Goal: Task Accomplishment & Management: Use online tool/utility

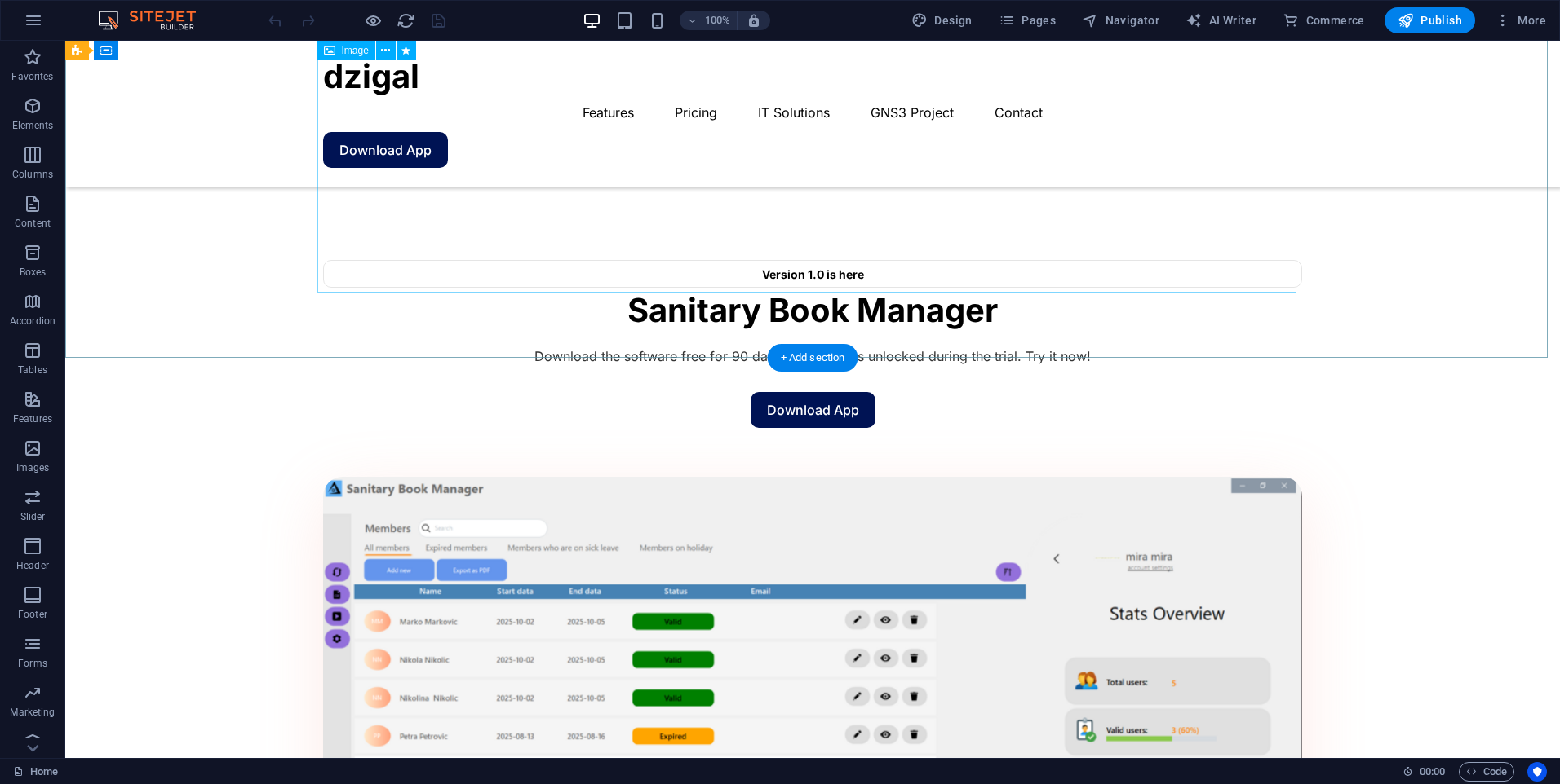
scroll to position [1059, 0]
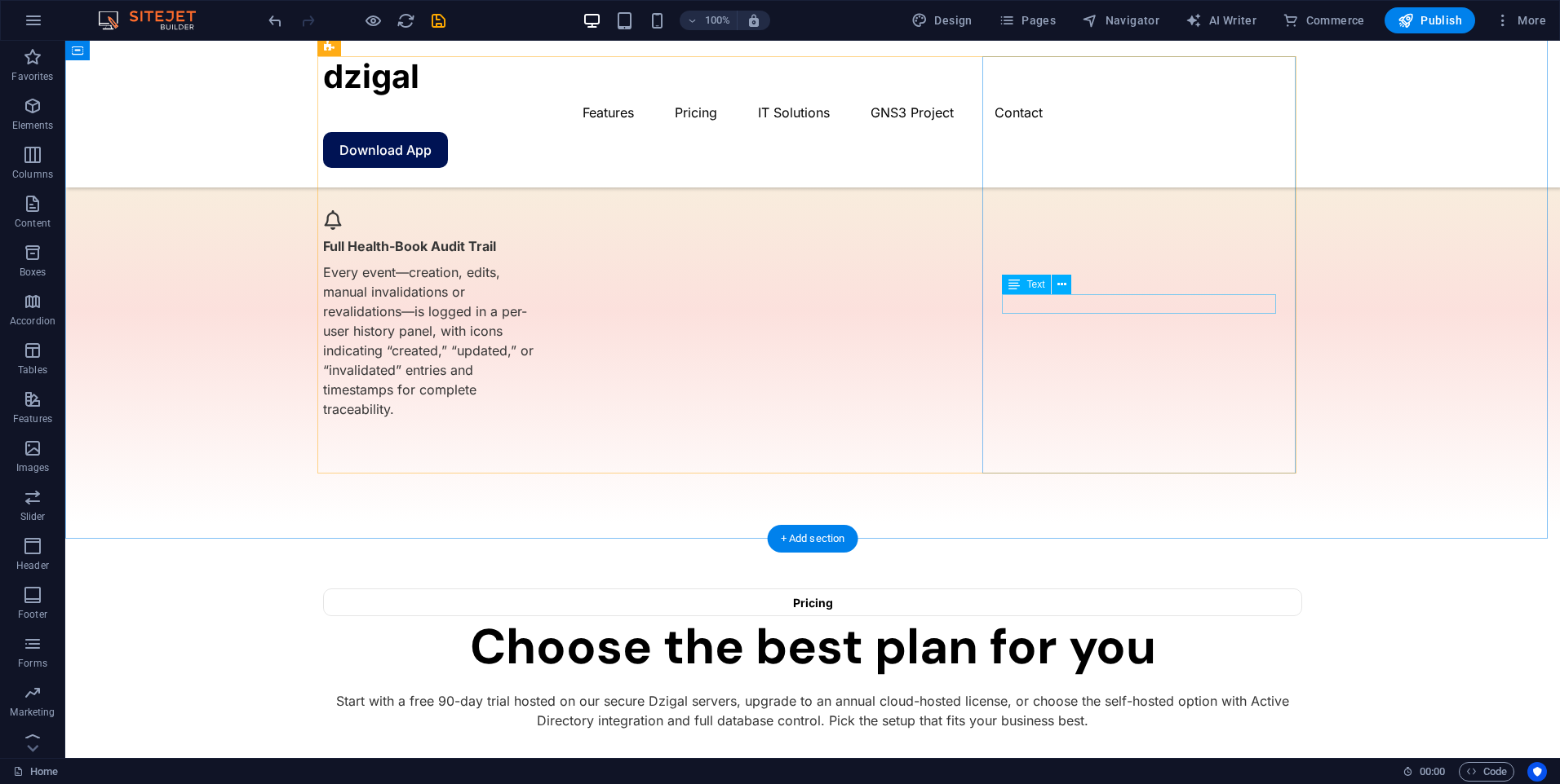
scroll to position [2690, 0]
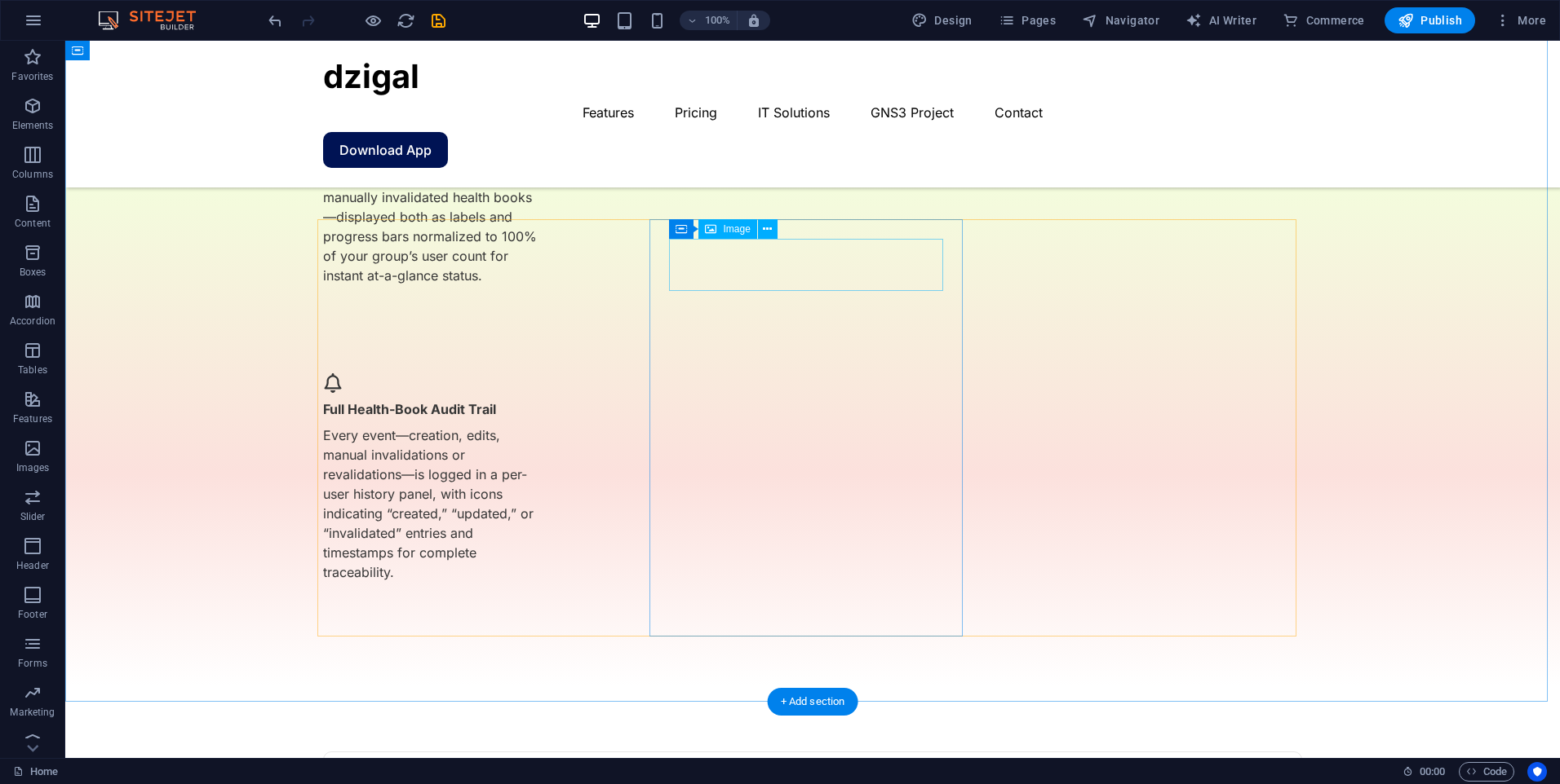
select select "px"
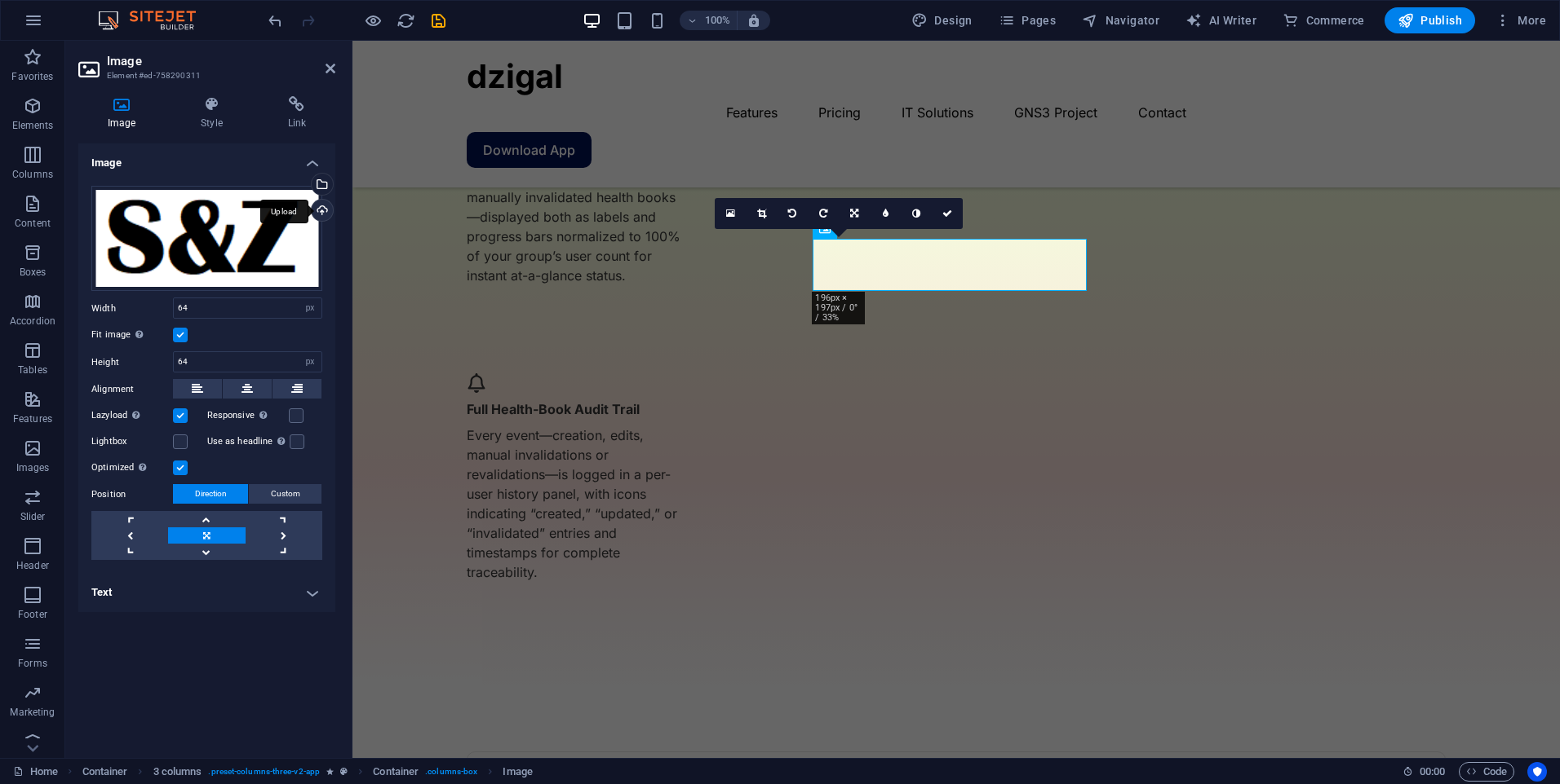
click at [324, 209] on div "Upload" at bounding box center [320, 211] width 25 height 25
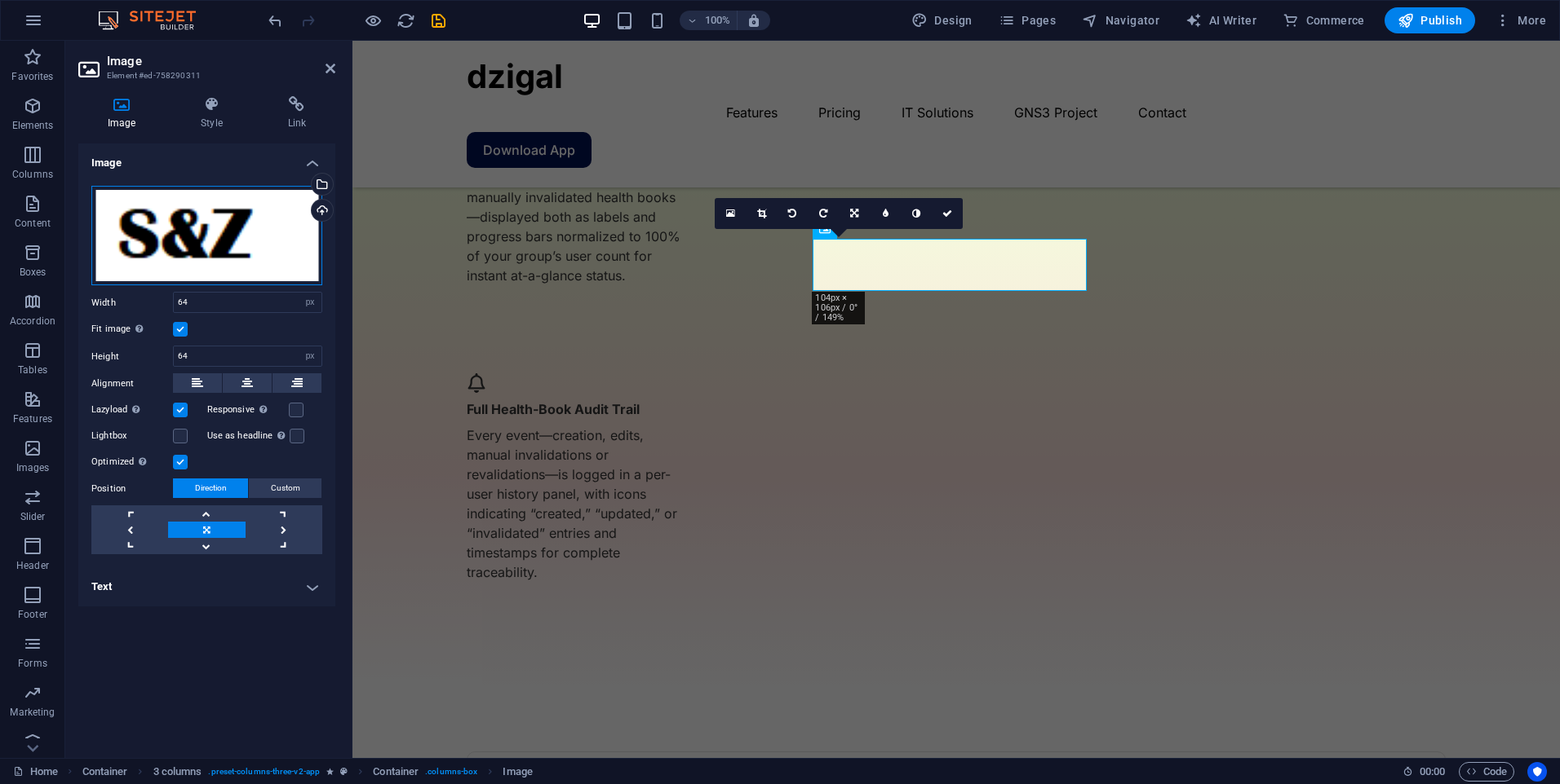
drag, startPoint x: 184, startPoint y: 226, endPoint x: 201, endPoint y: 224, distance: 17.1
click at [201, 224] on div "Drag files here, click to choose files or select files from Files or our free s…" at bounding box center [207, 236] width 231 height 100
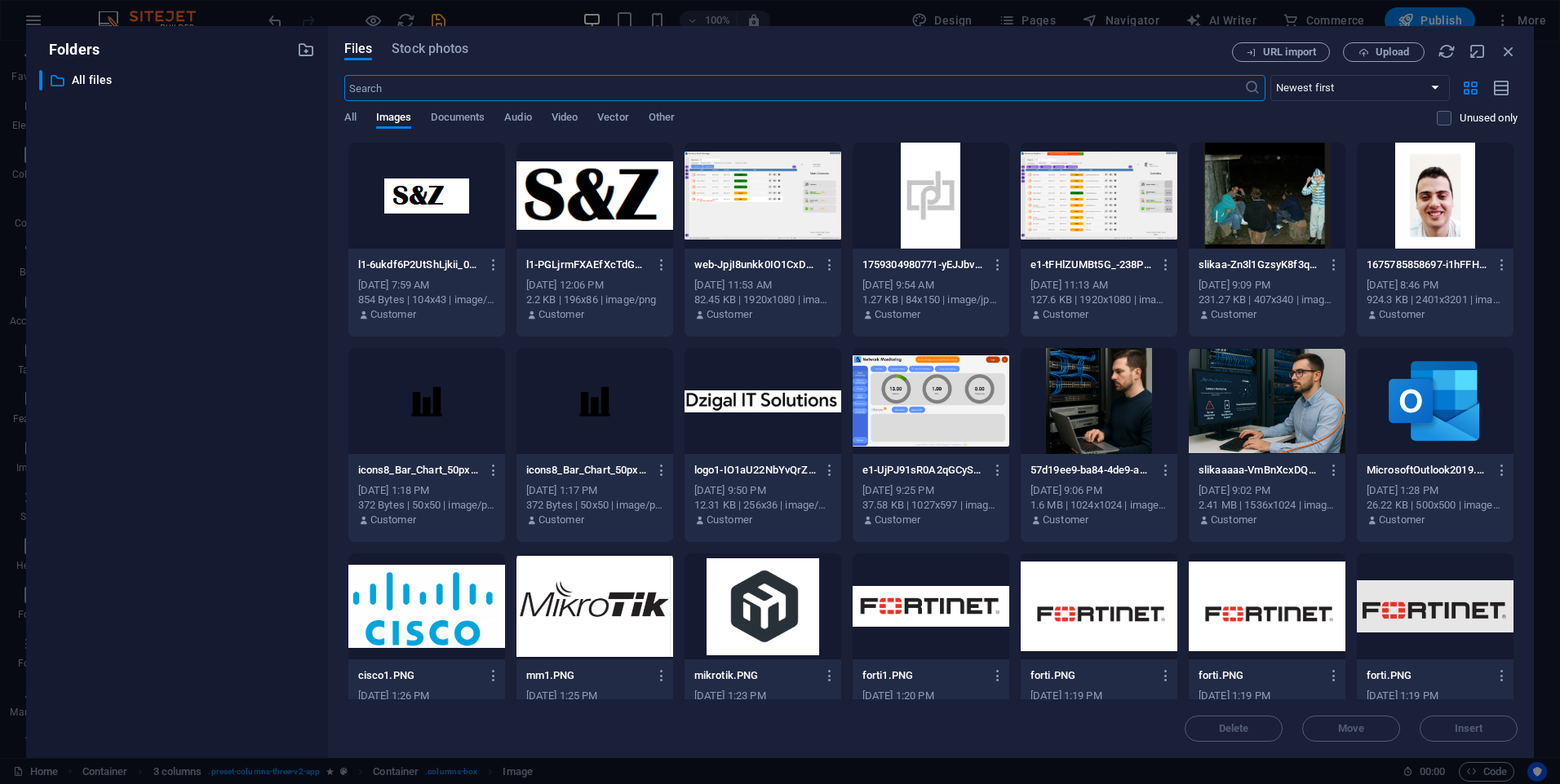
scroll to position [2760, 0]
click at [1334, 265] on icon "button" at bounding box center [1335, 265] width 16 height 15
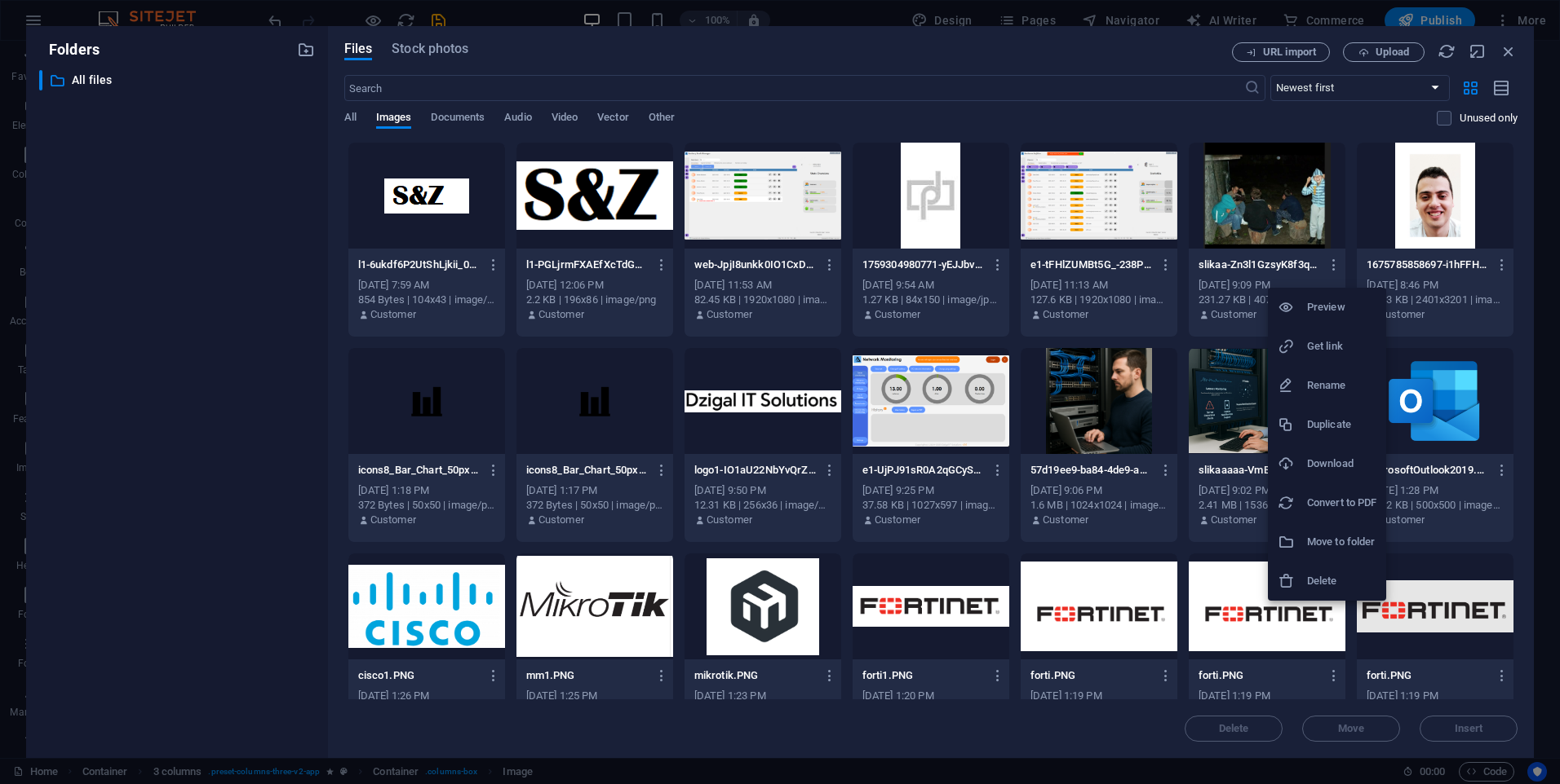
click at [1332, 582] on h6 "Delete" at bounding box center [1342, 581] width 69 height 20
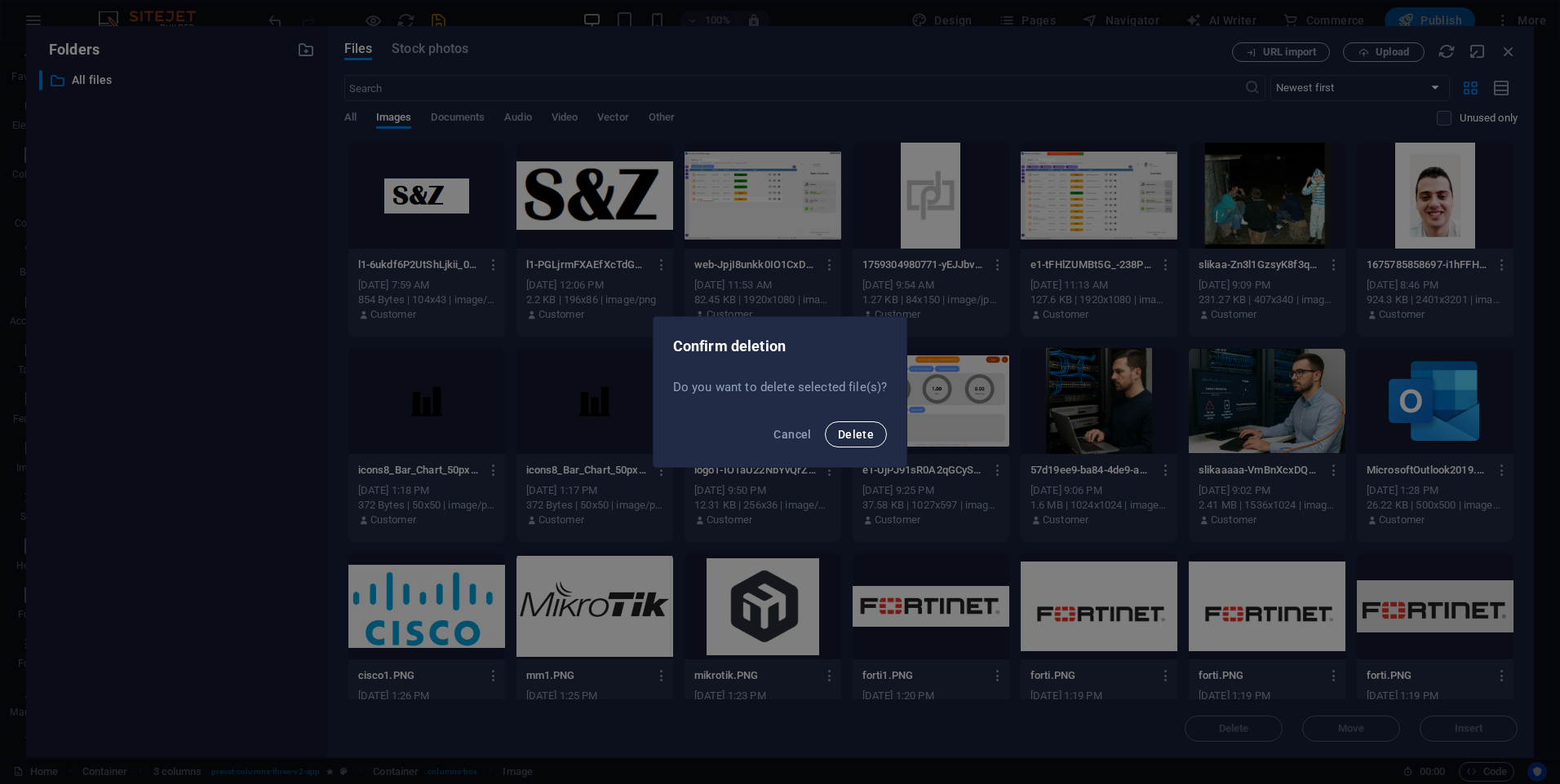
click at [846, 438] on span "Delete" at bounding box center [855, 434] width 35 height 13
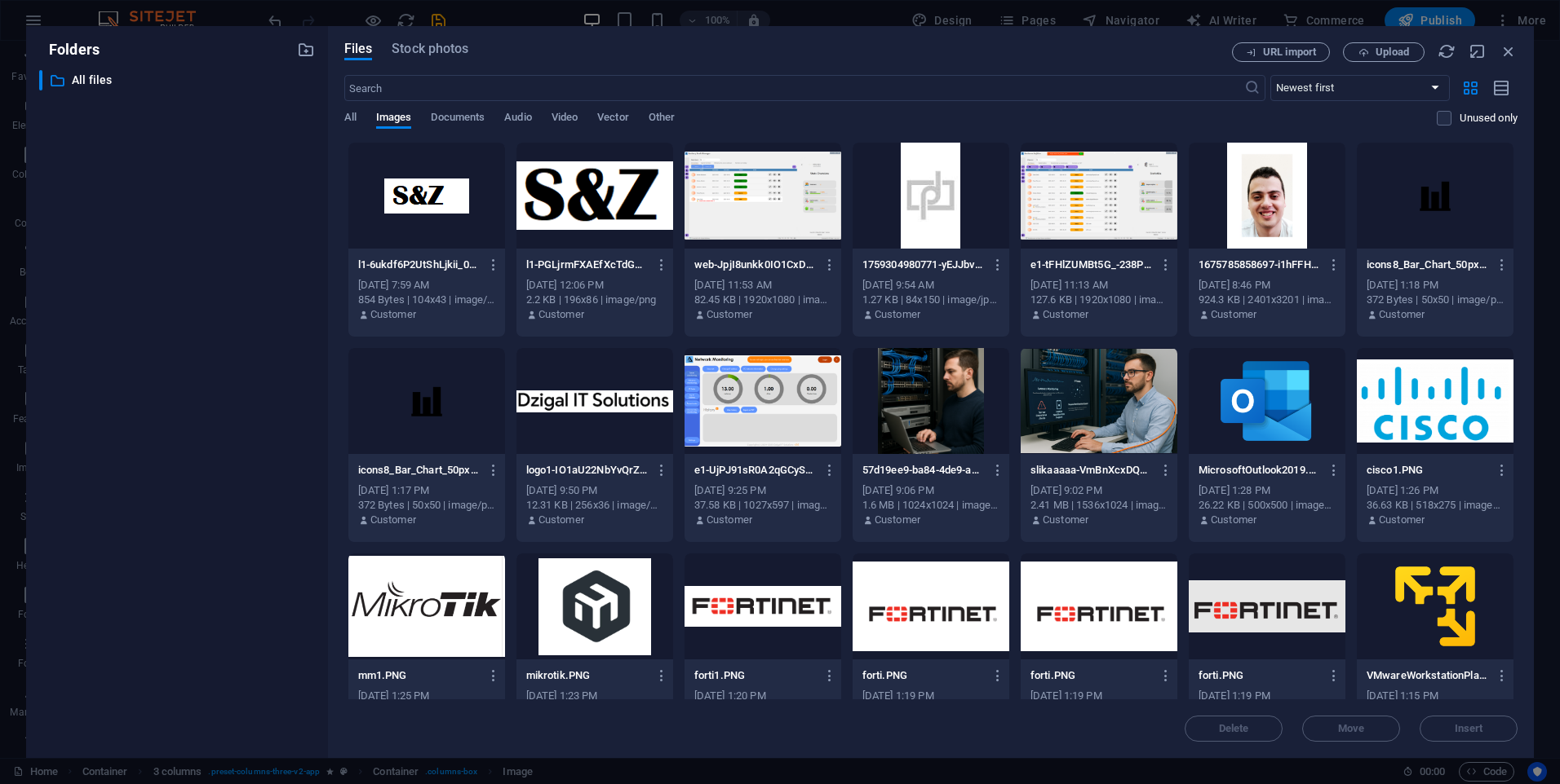
scroll to position [407, 0]
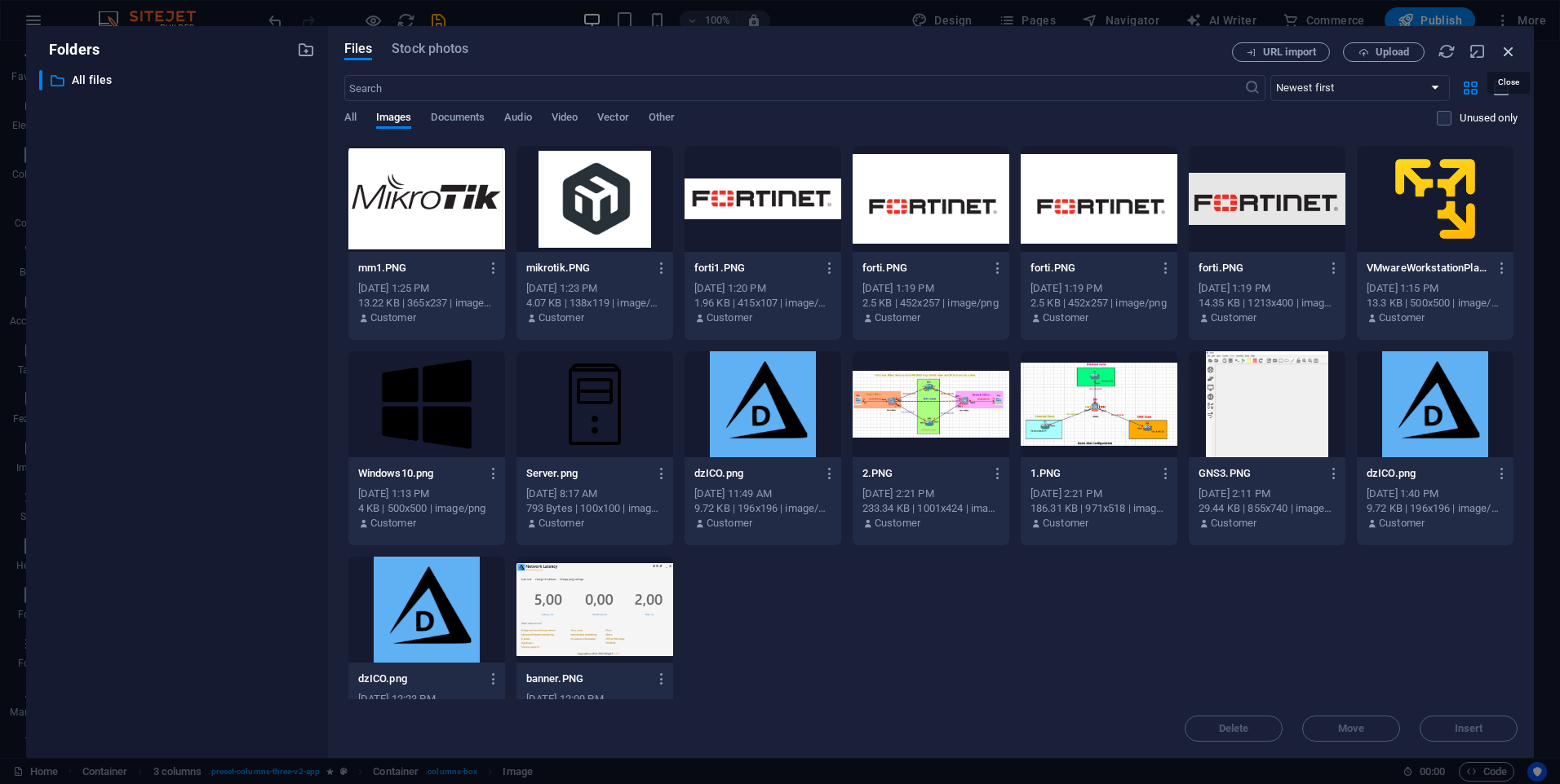
click at [1509, 52] on icon "button" at bounding box center [1508, 51] width 18 height 18
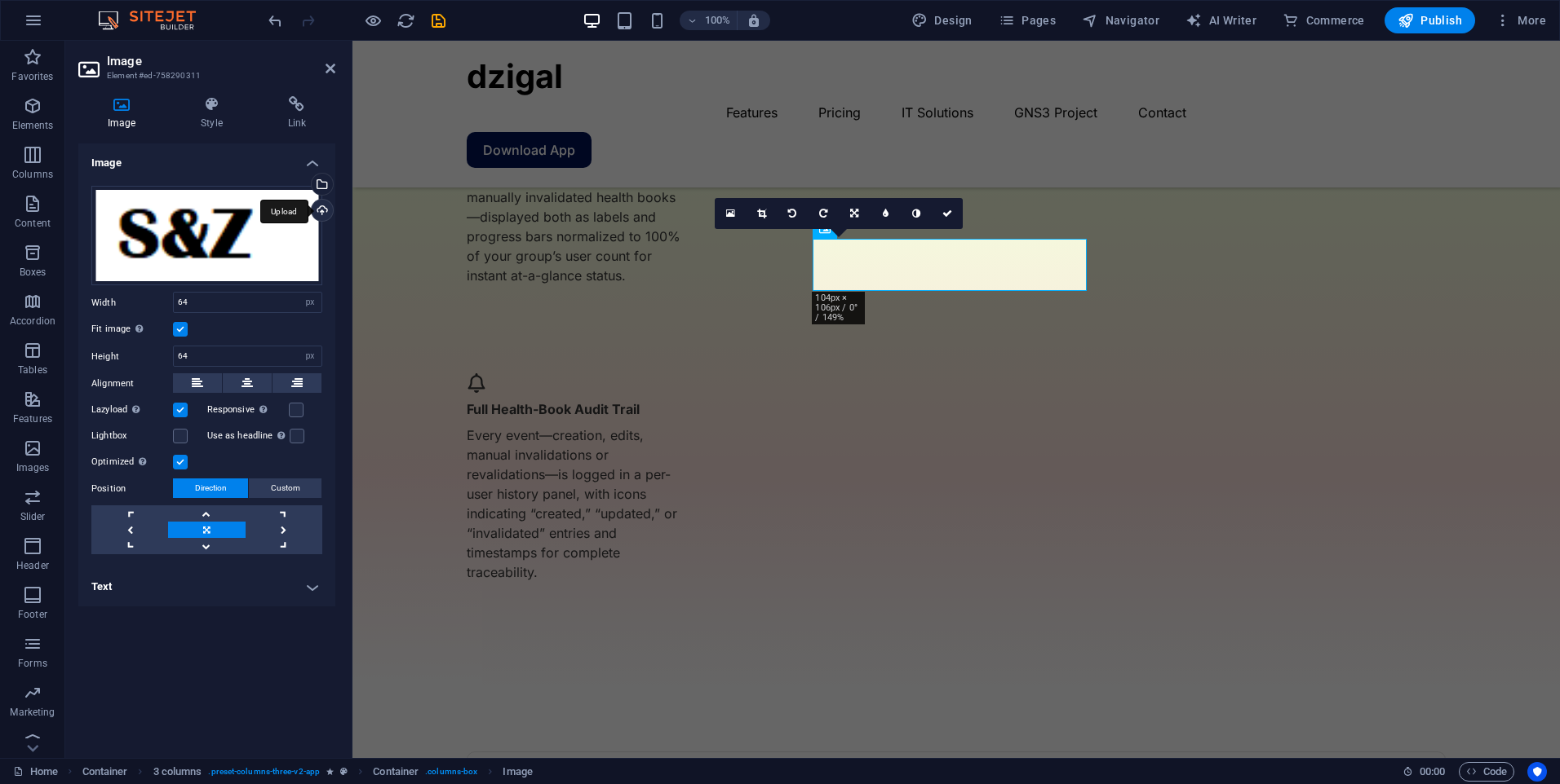
click at [319, 211] on div "Upload" at bounding box center [320, 211] width 25 height 25
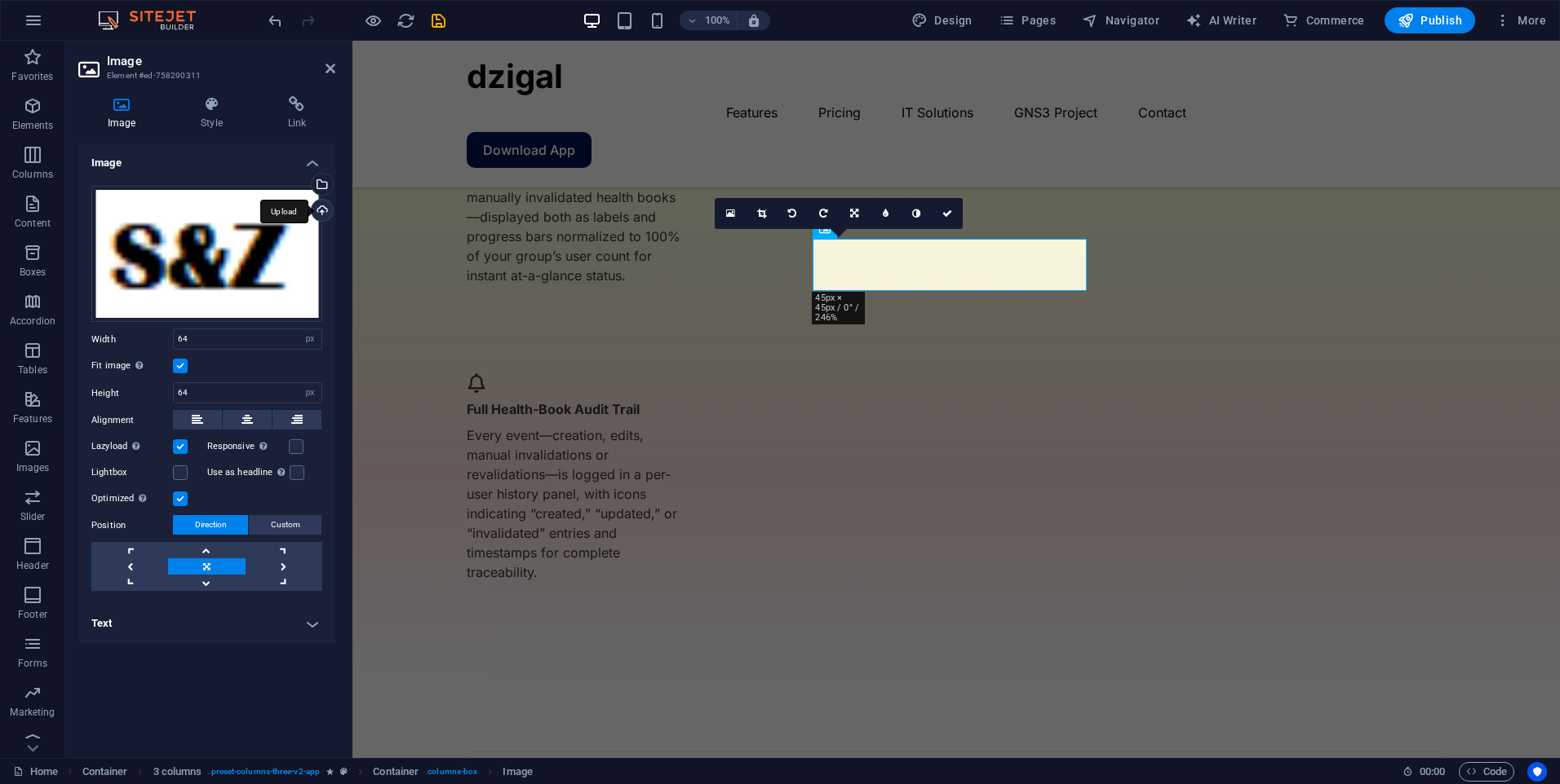
click at [314, 211] on div "Upload" at bounding box center [320, 211] width 25 height 25
click at [317, 205] on div "Upload" at bounding box center [320, 211] width 25 height 25
click at [281, 570] on link at bounding box center [283, 567] width 77 height 17
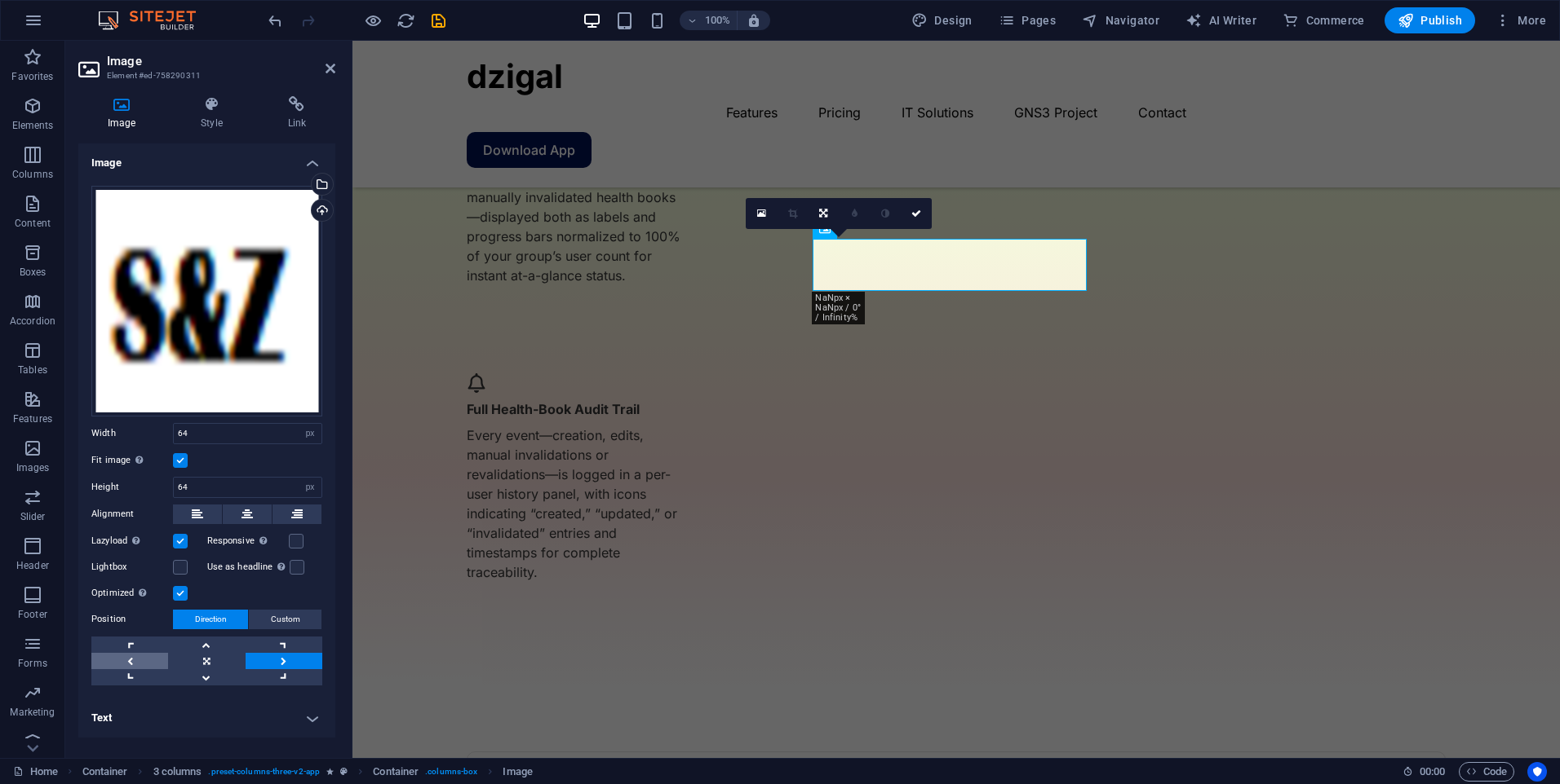
click at [133, 653] on link at bounding box center [130, 661] width 77 height 17
click at [132, 636] on link at bounding box center [130, 644] width 77 height 17
click at [199, 653] on link at bounding box center [207, 661] width 77 height 17
click at [431, 22] on icon "save" at bounding box center [438, 21] width 19 height 19
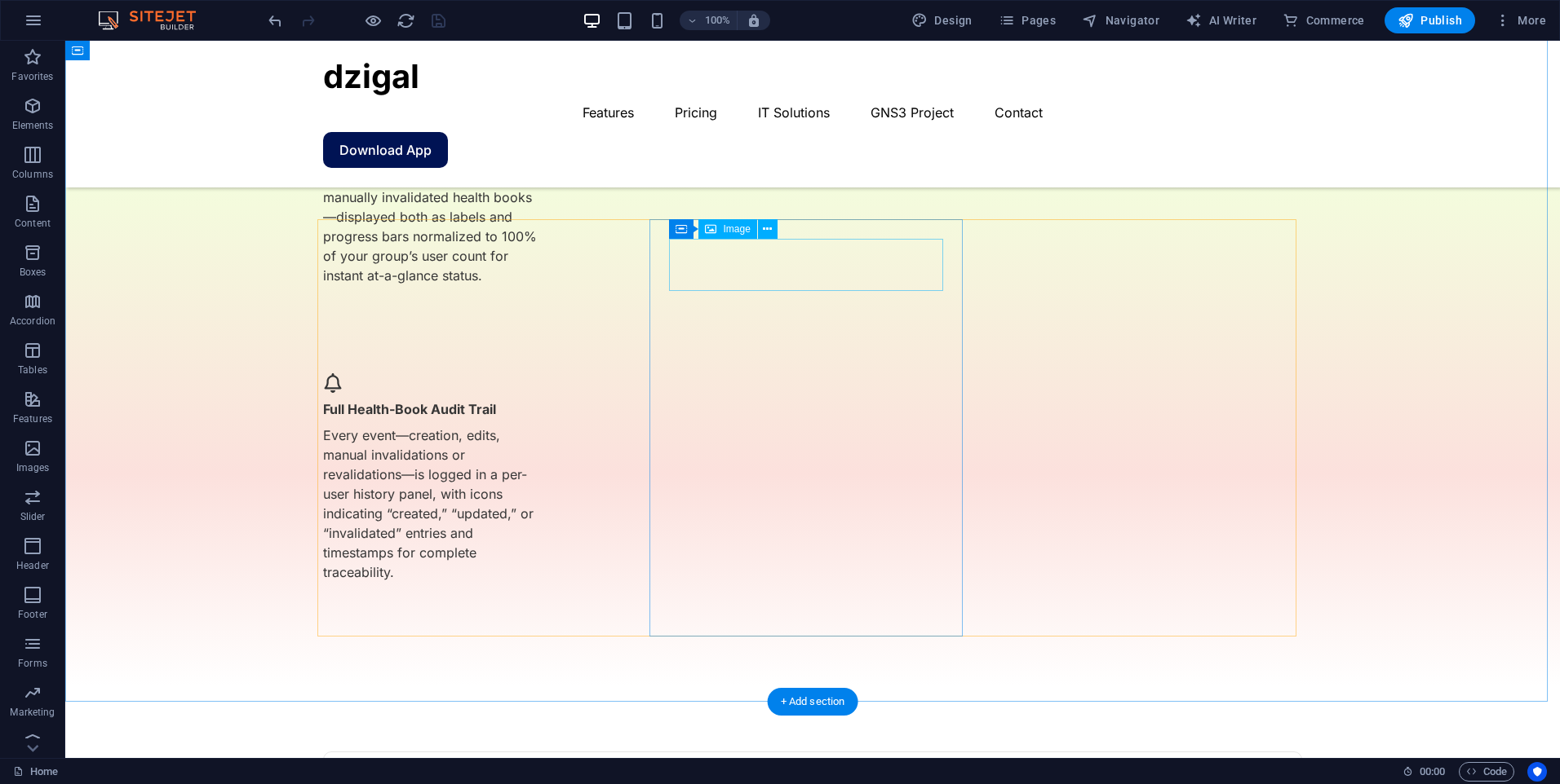
select select "px"
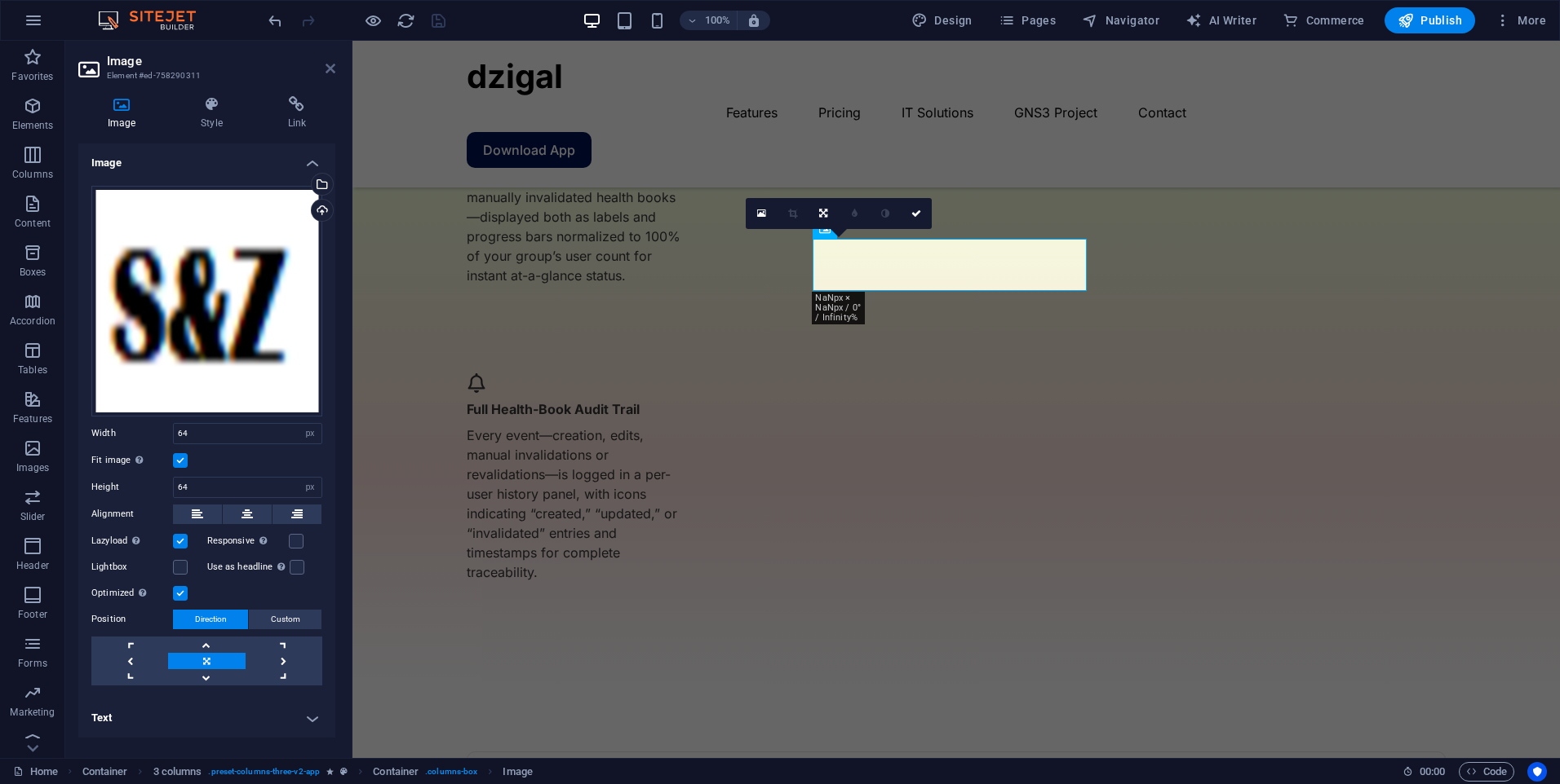
click at [327, 69] on icon at bounding box center [331, 68] width 10 height 13
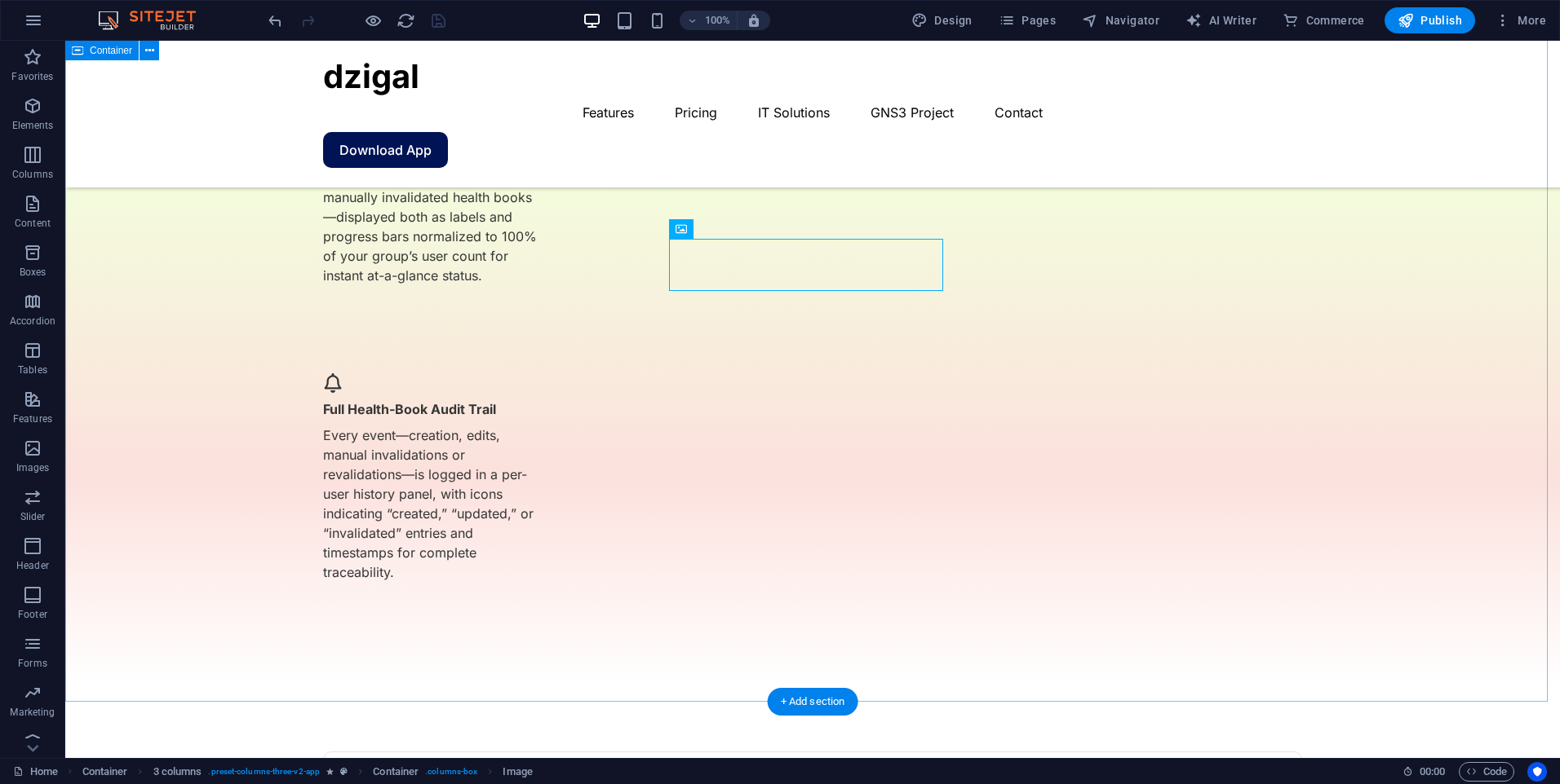
select select "px"
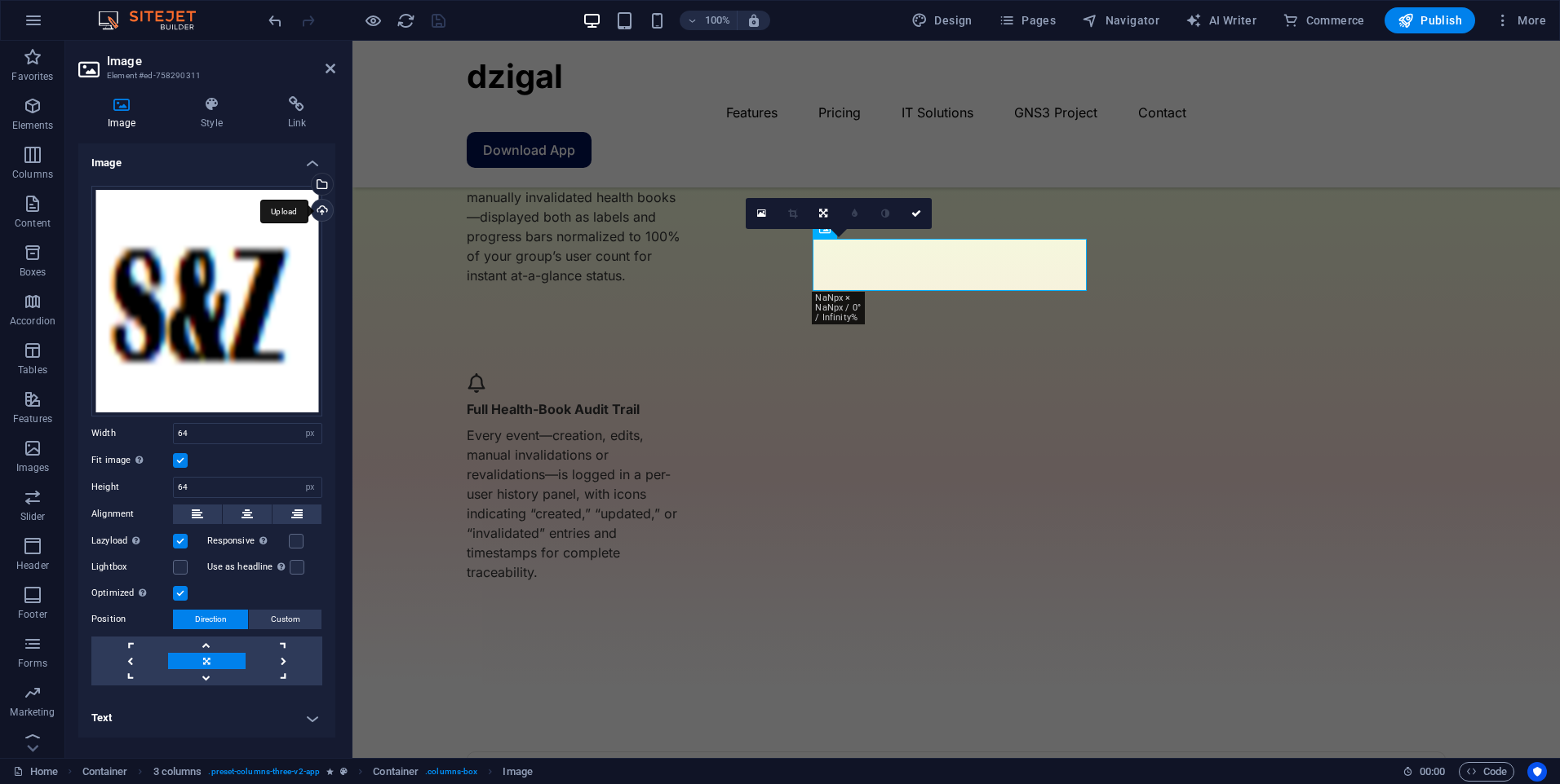
click at [327, 206] on div "Upload" at bounding box center [320, 211] width 25 height 25
click at [324, 213] on div "Upload" at bounding box center [320, 211] width 25 height 25
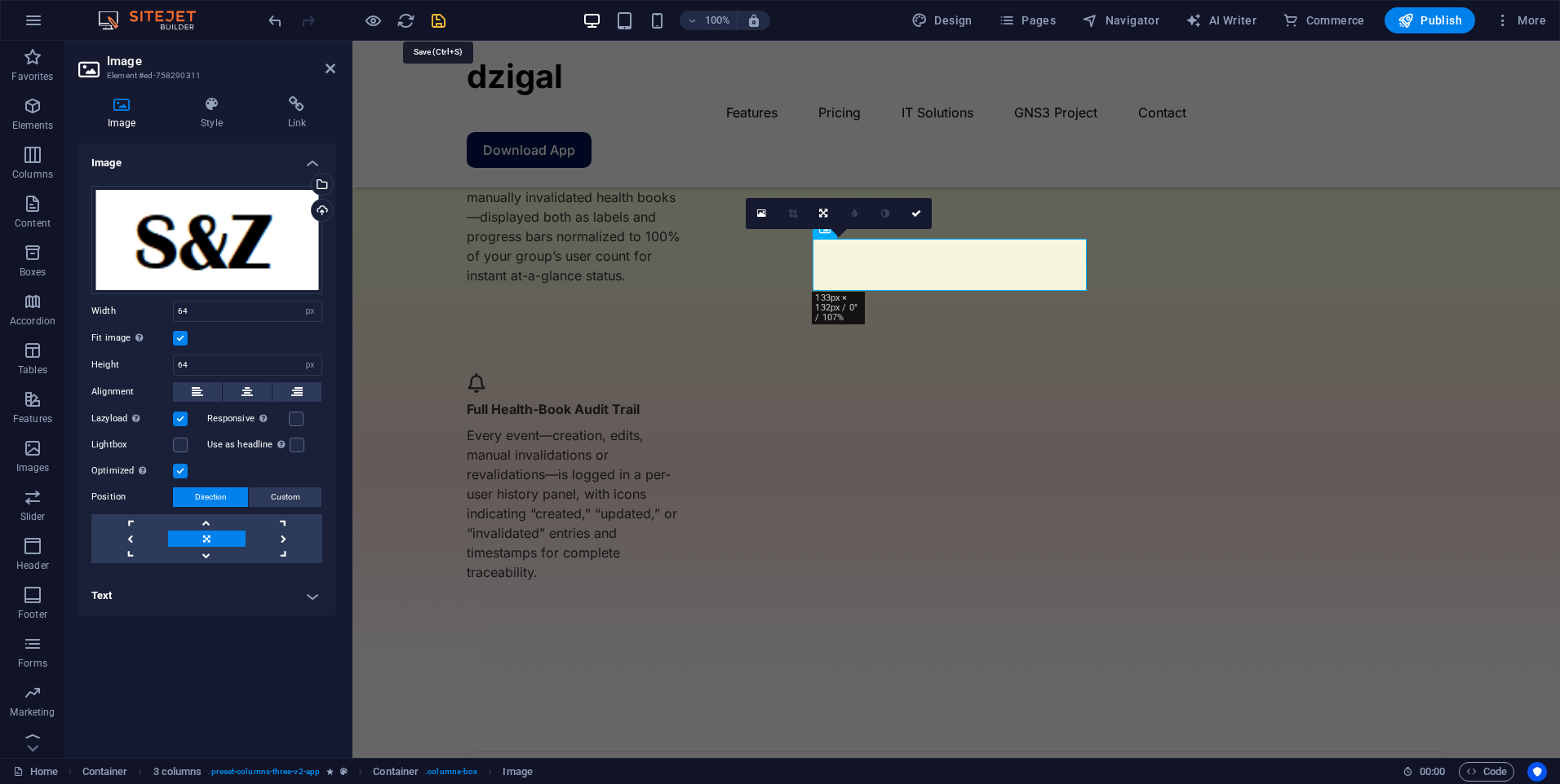
click at [441, 22] on icon "save" at bounding box center [438, 21] width 19 height 19
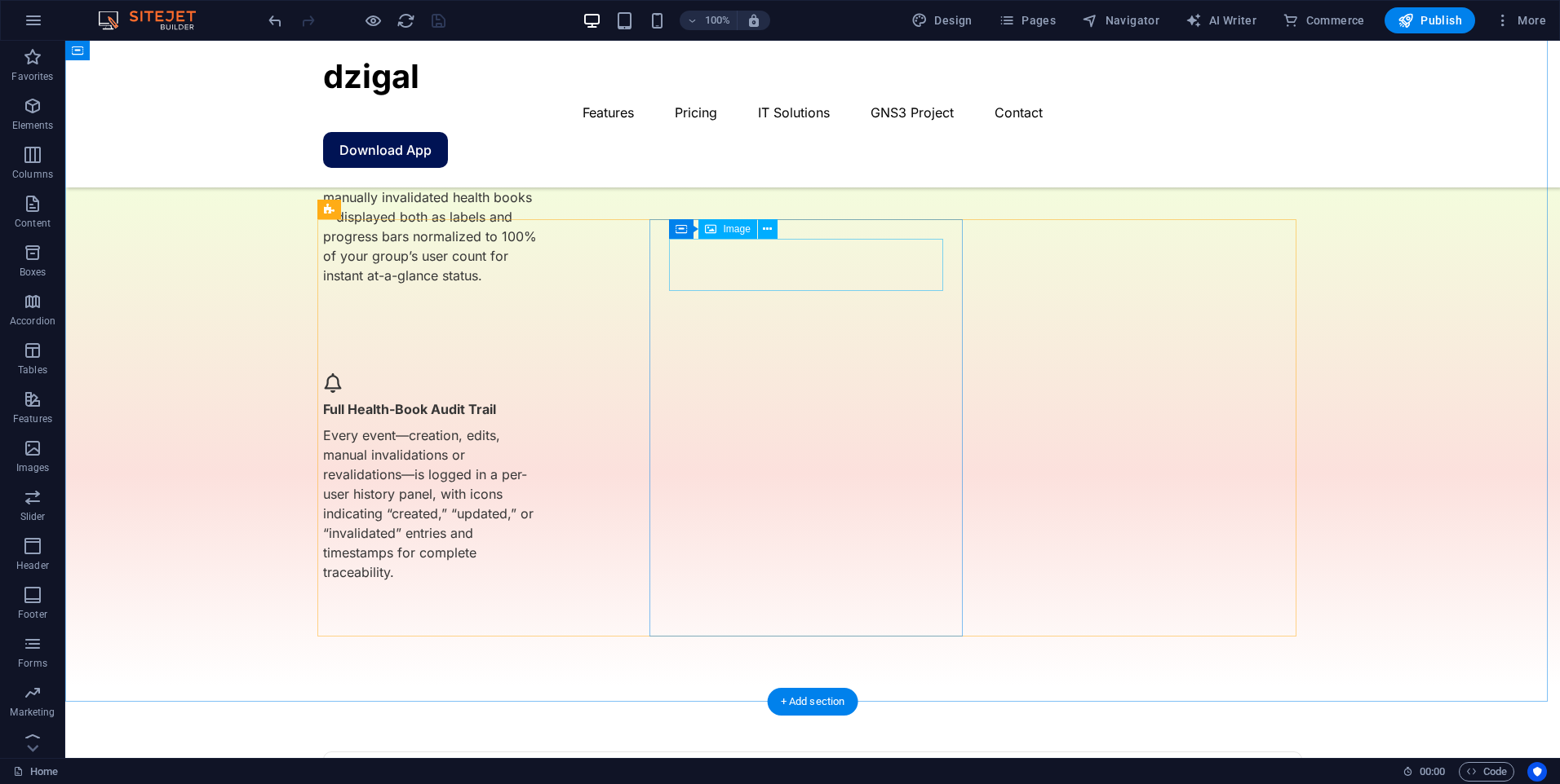
select select "px"
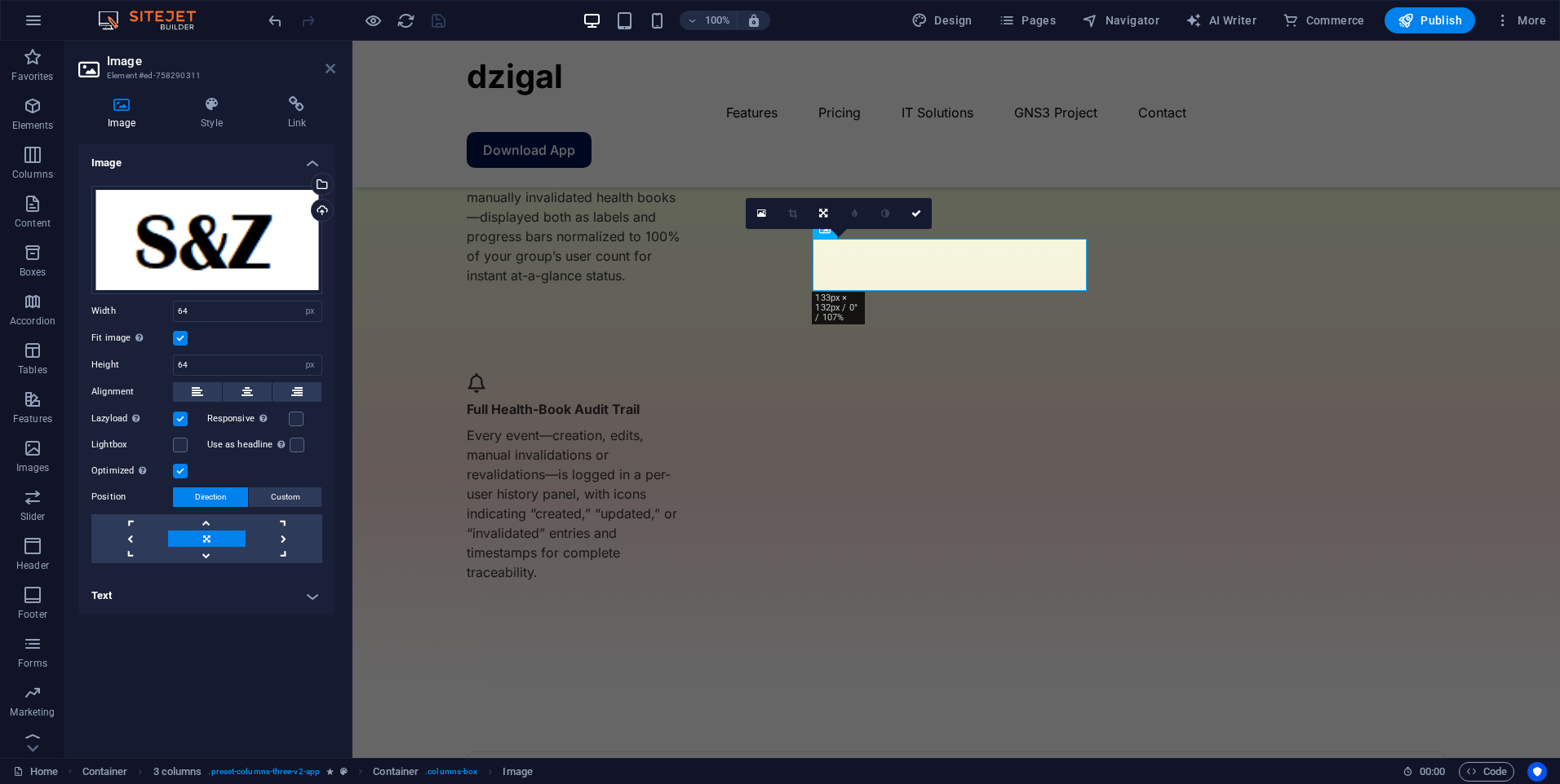
click at [327, 64] on icon at bounding box center [331, 68] width 10 height 13
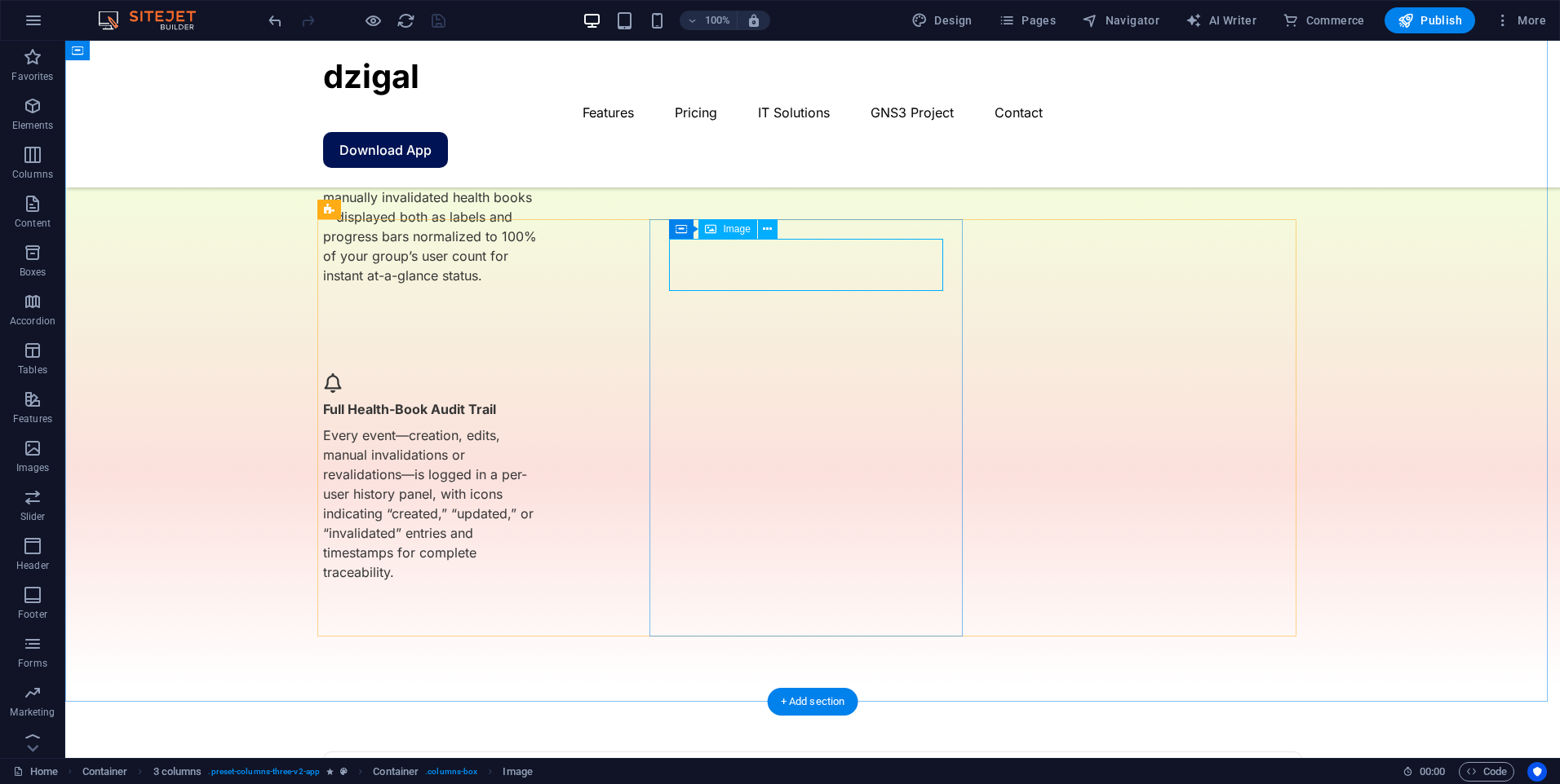
select select "px"
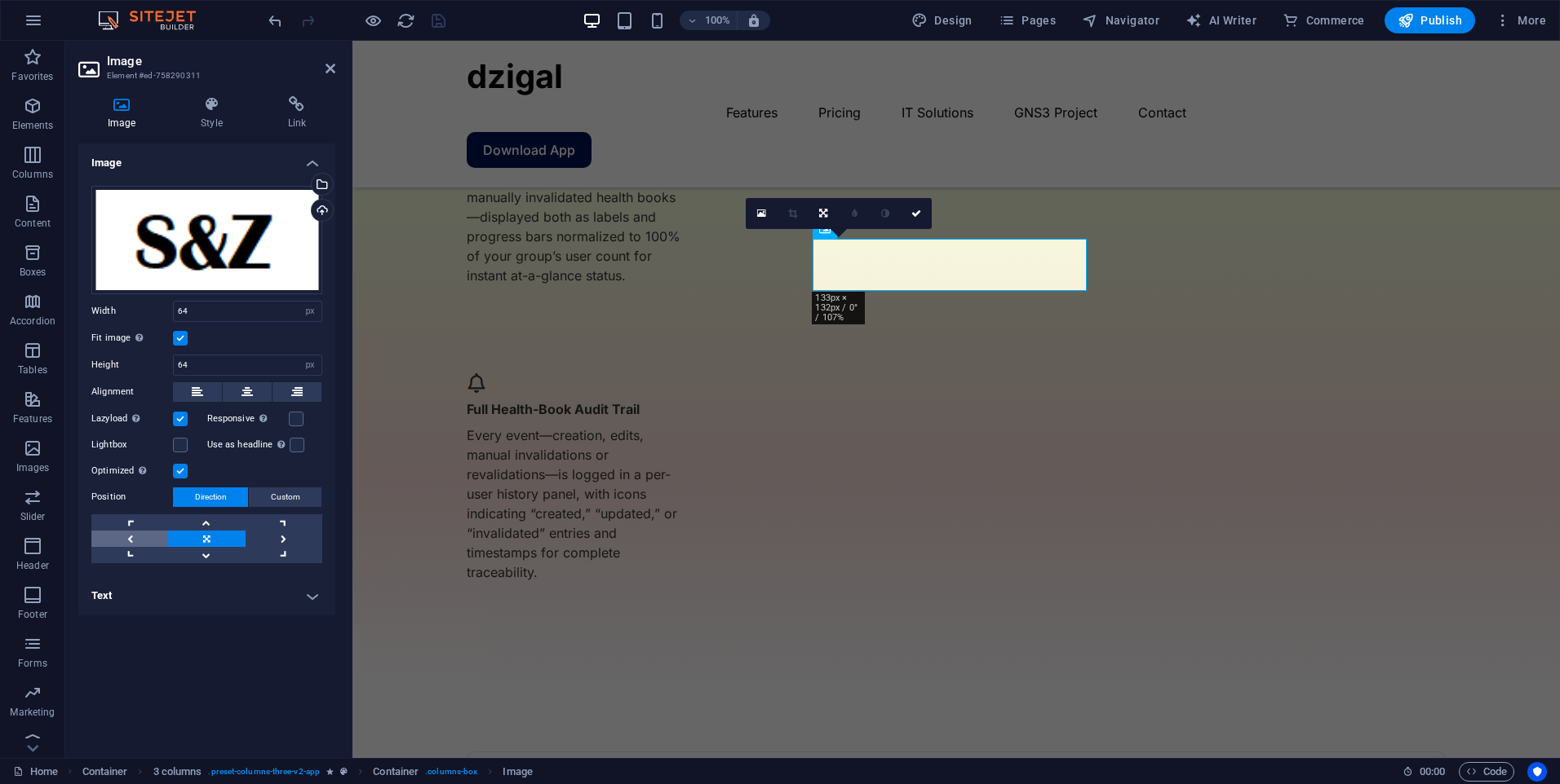
click at [127, 535] on link at bounding box center [130, 539] width 77 height 17
click at [199, 536] on link at bounding box center [207, 539] width 77 height 17
click at [438, 28] on icon "save" at bounding box center [438, 21] width 19 height 19
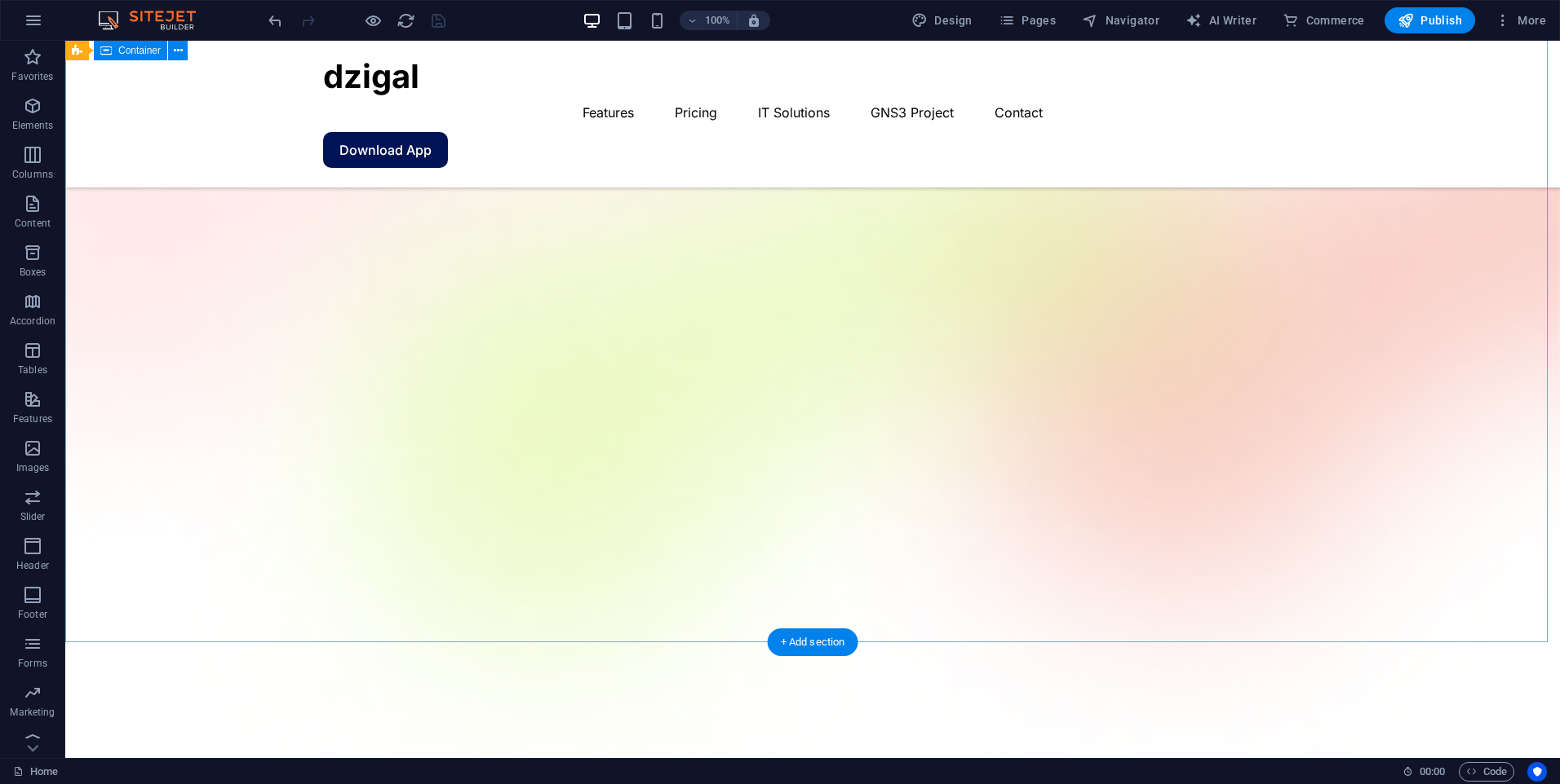
scroll to position [0, 0]
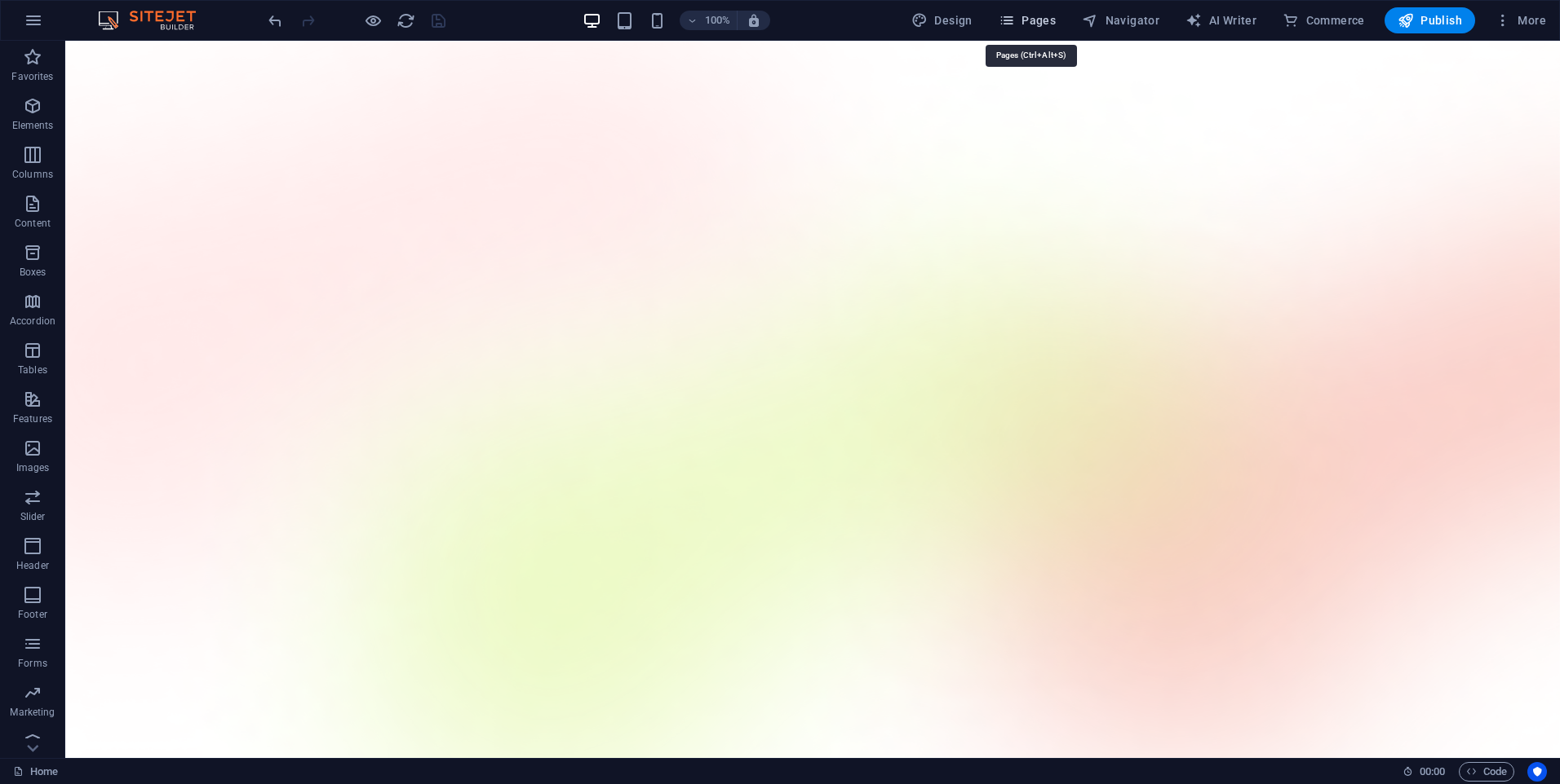
click at [1024, 27] on span "Pages" at bounding box center [1027, 20] width 57 height 17
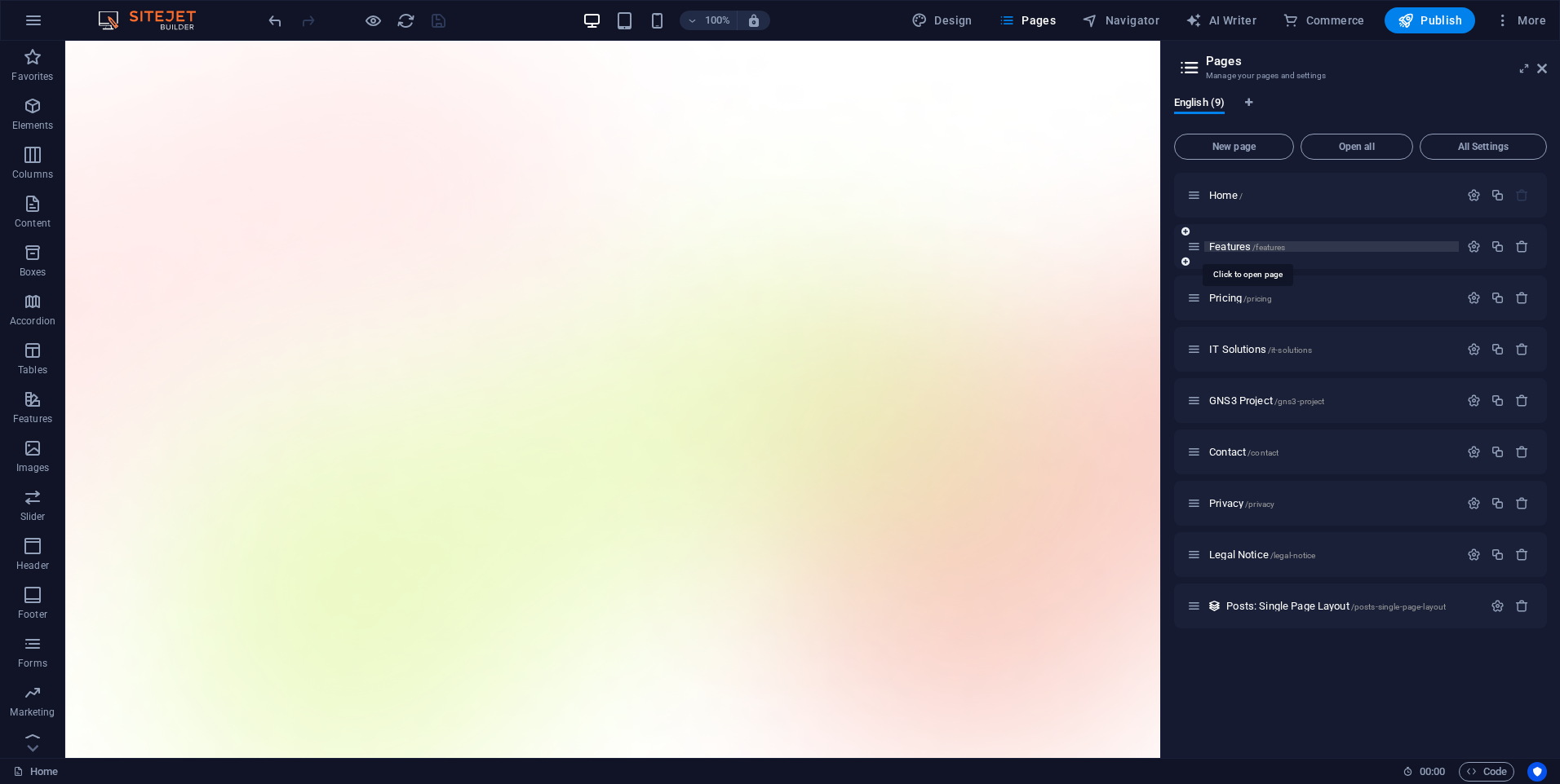
click at [1237, 246] on span "Features /features" at bounding box center [1246, 247] width 76 height 12
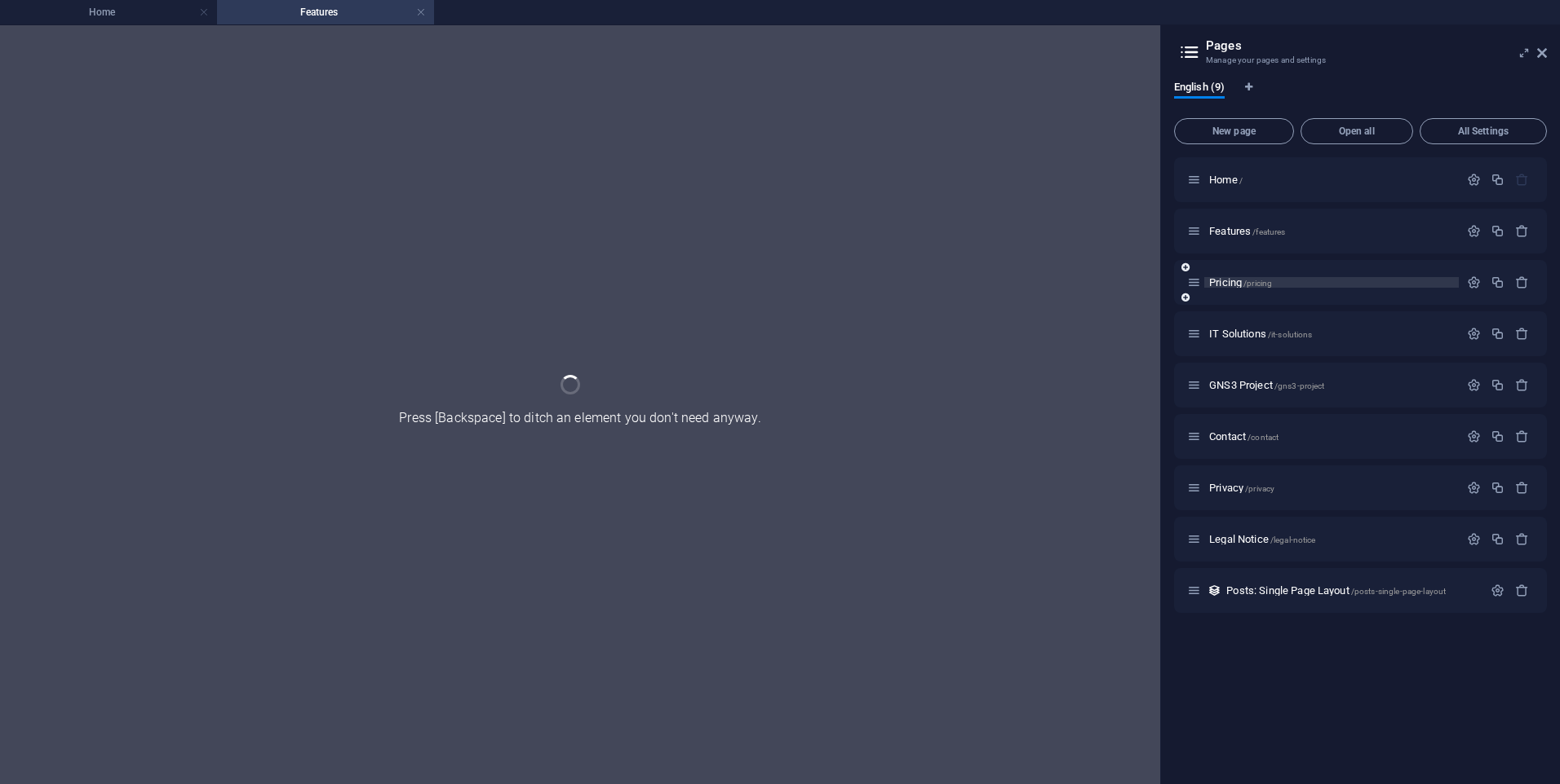
click at [1225, 286] on span "Pricing /pricing" at bounding box center [1240, 282] width 63 height 12
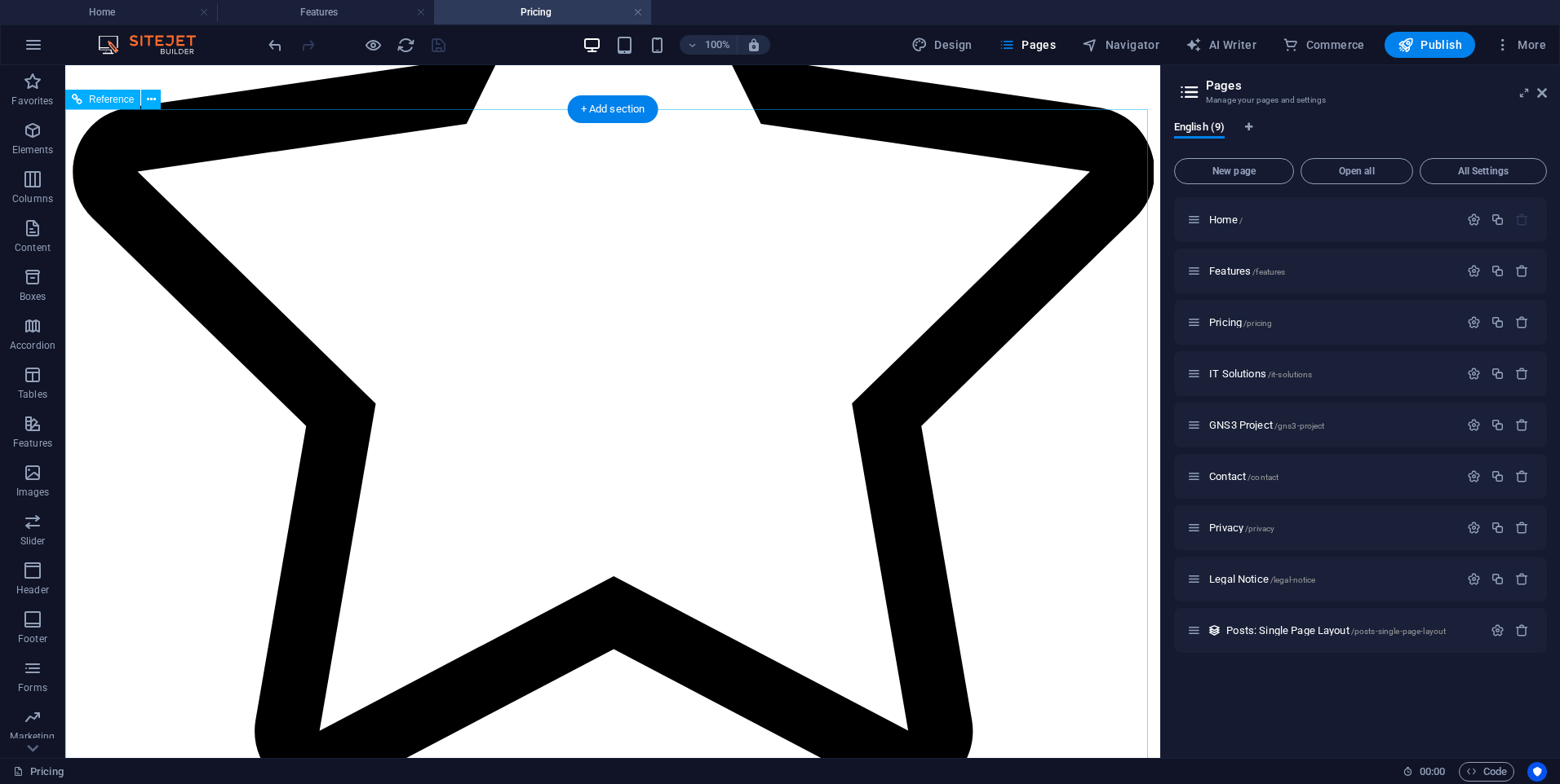
scroll to position [1468, 0]
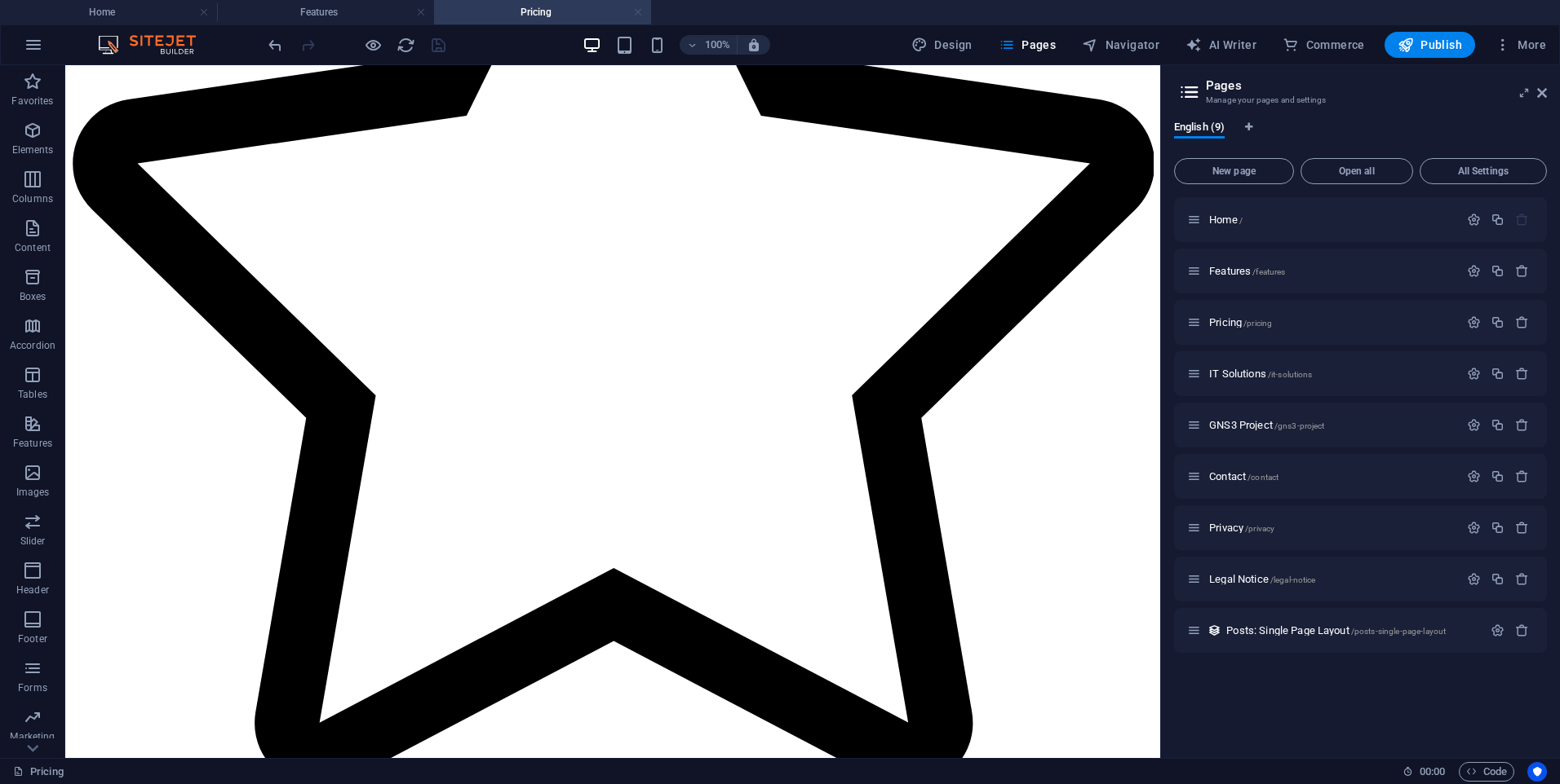
click at [638, 11] on link at bounding box center [638, 13] width 10 height 16
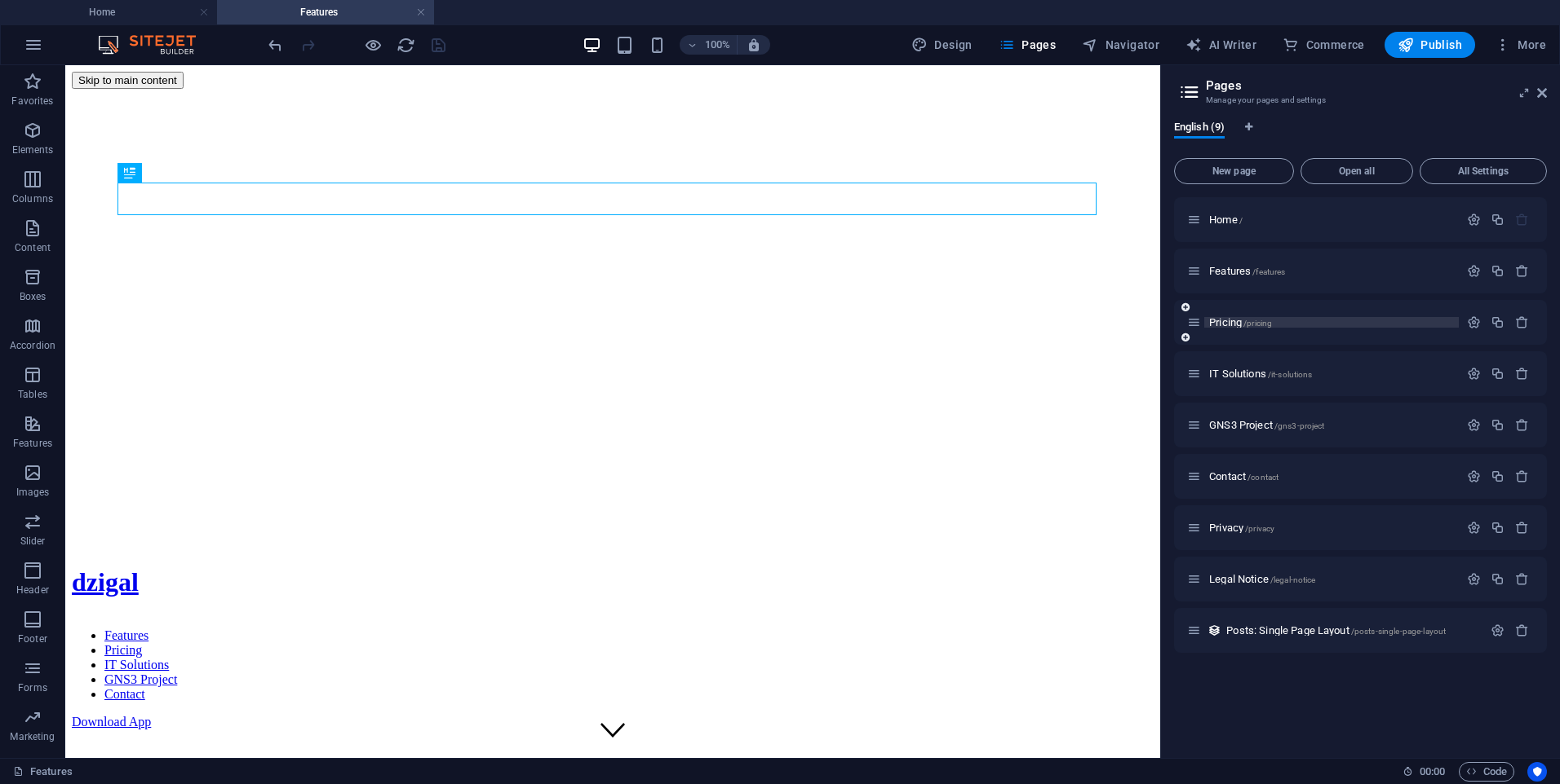
click at [1222, 319] on span "Pricing /pricing" at bounding box center [1240, 323] width 63 height 12
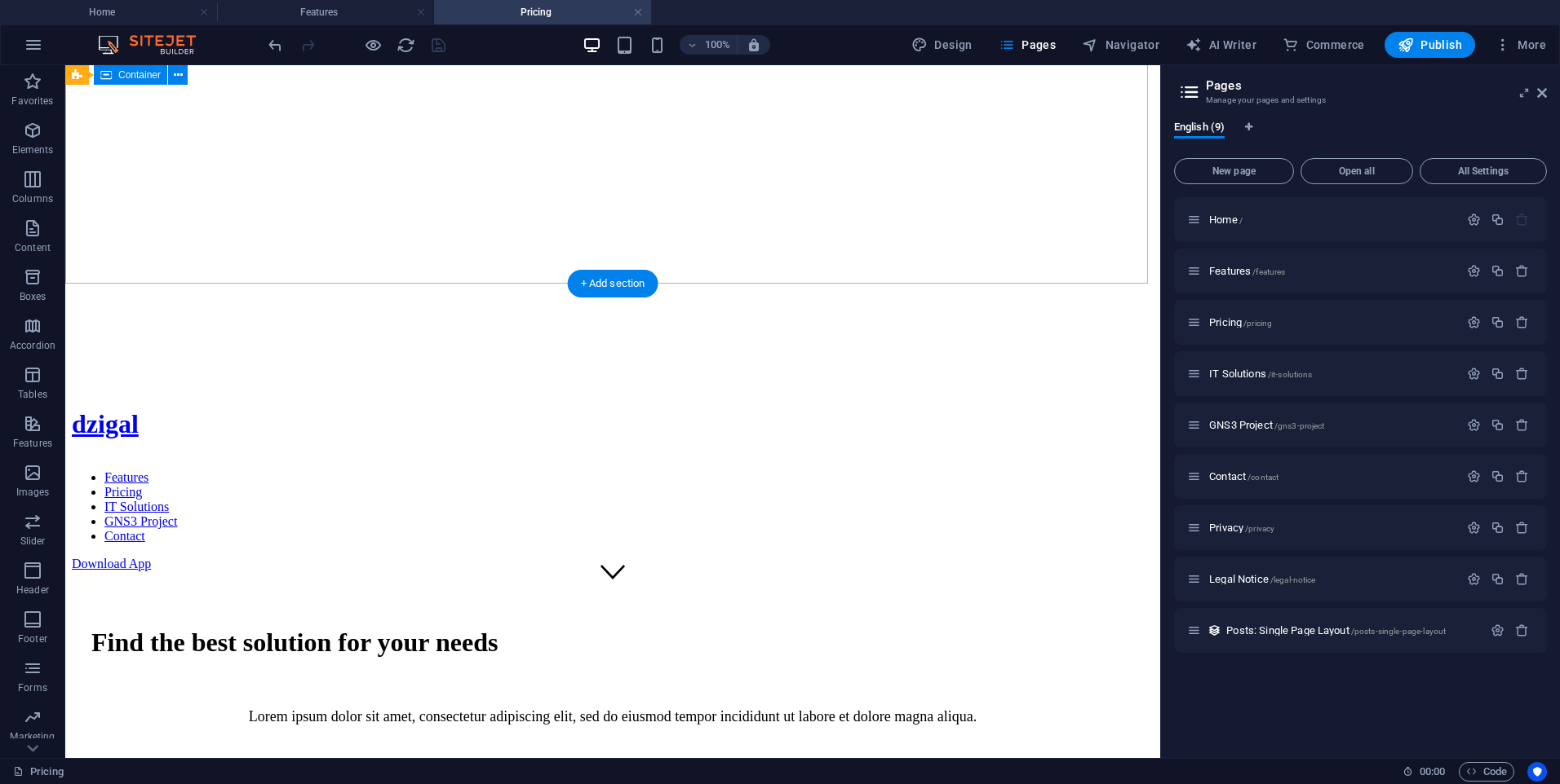
scroll to position [0, 0]
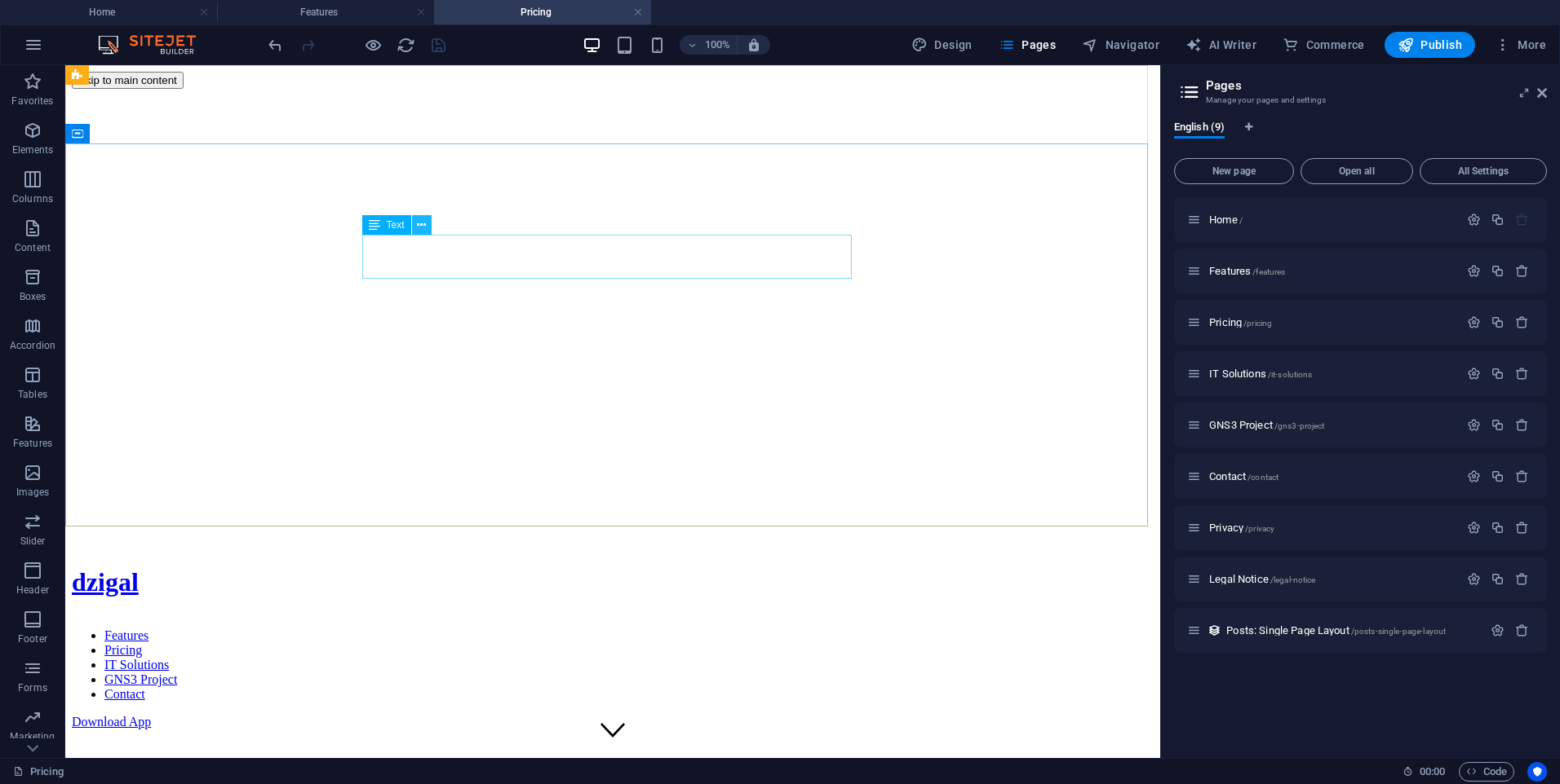
click at [417, 229] on icon at bounding box center [421, 224] width 9 height 17
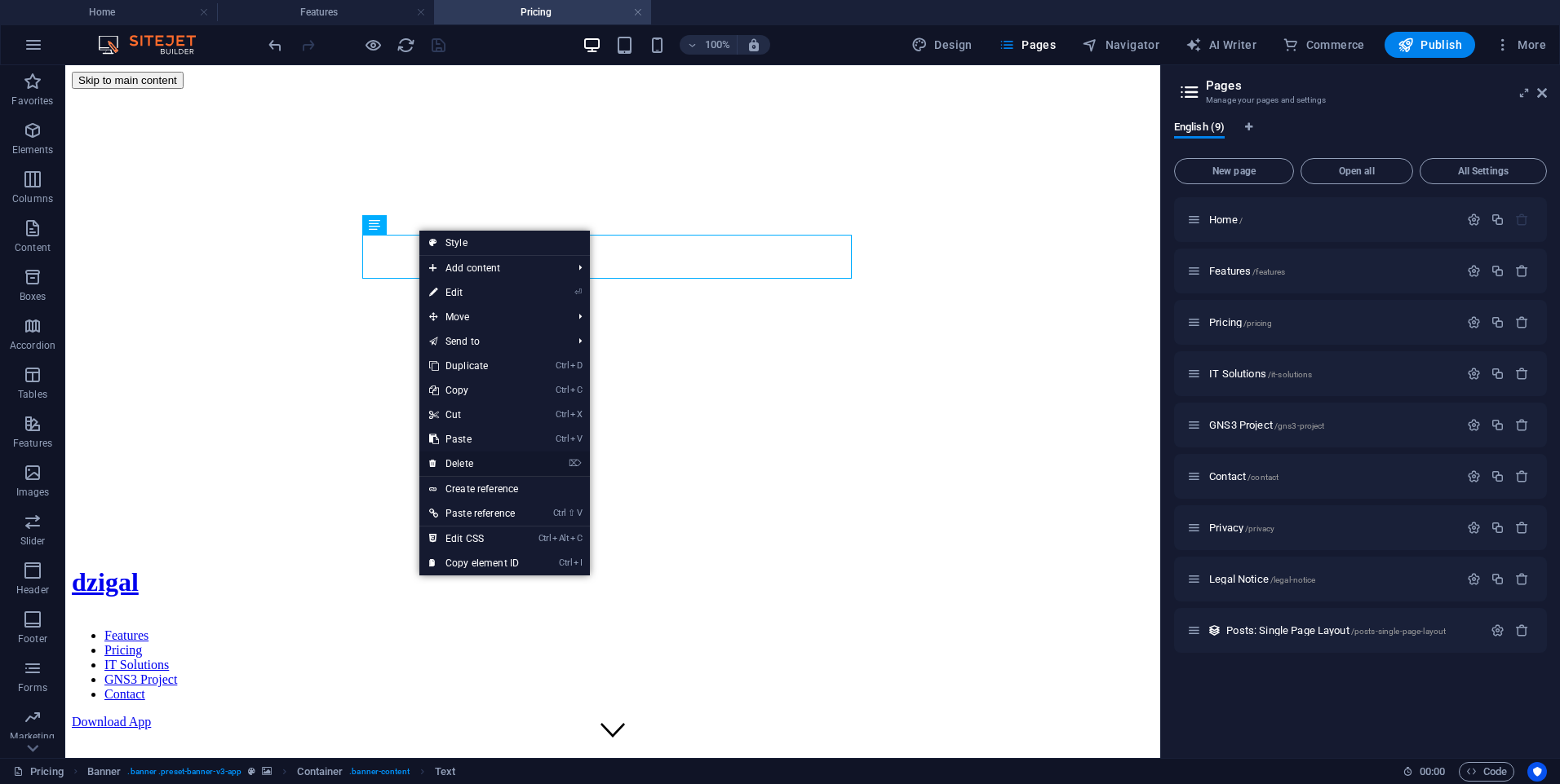
click at [484, 467] on link "⌦ Delete" at bounding box center [473, 463] width 109 height 25
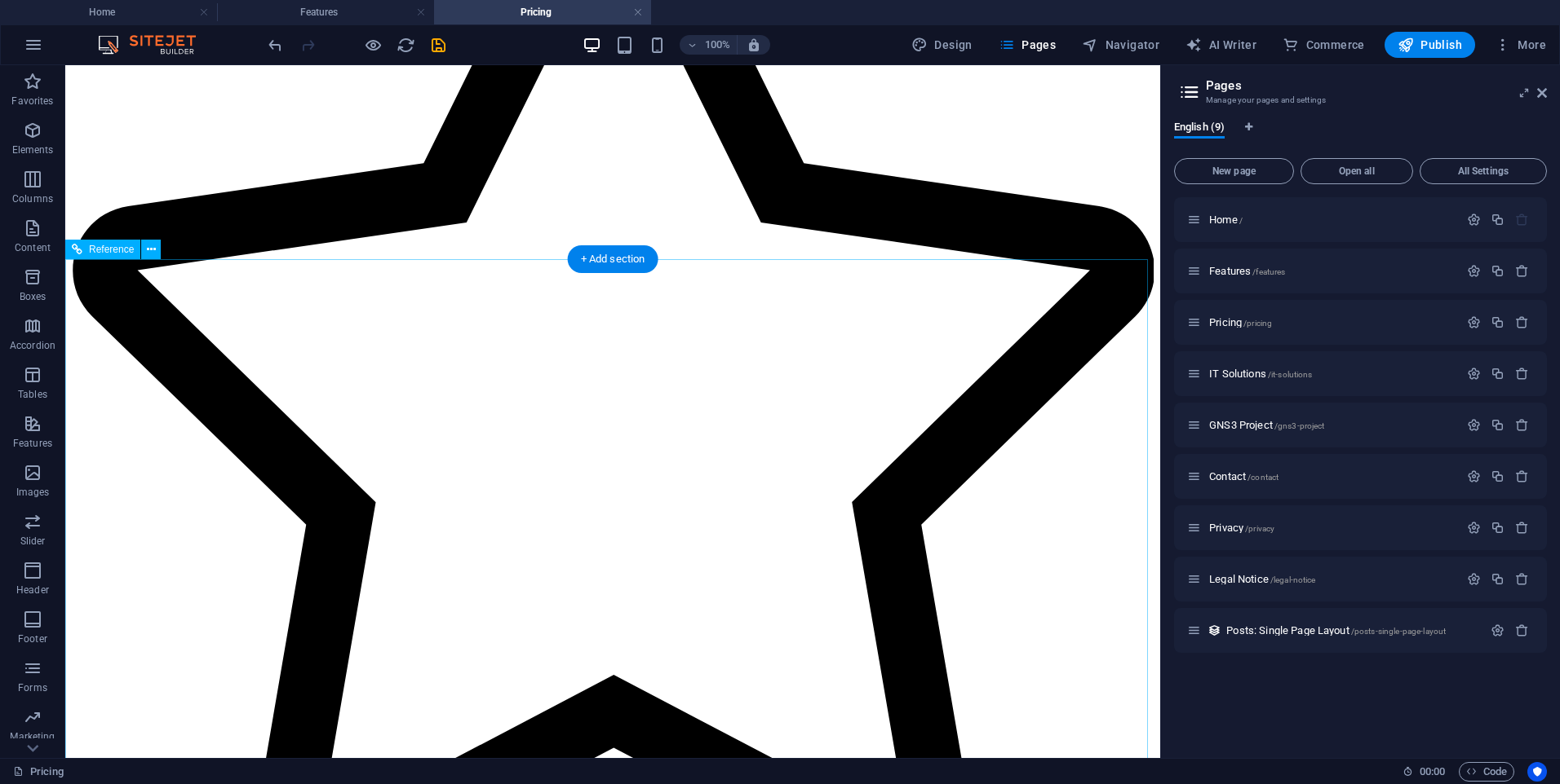
scroll to position [828, 0]
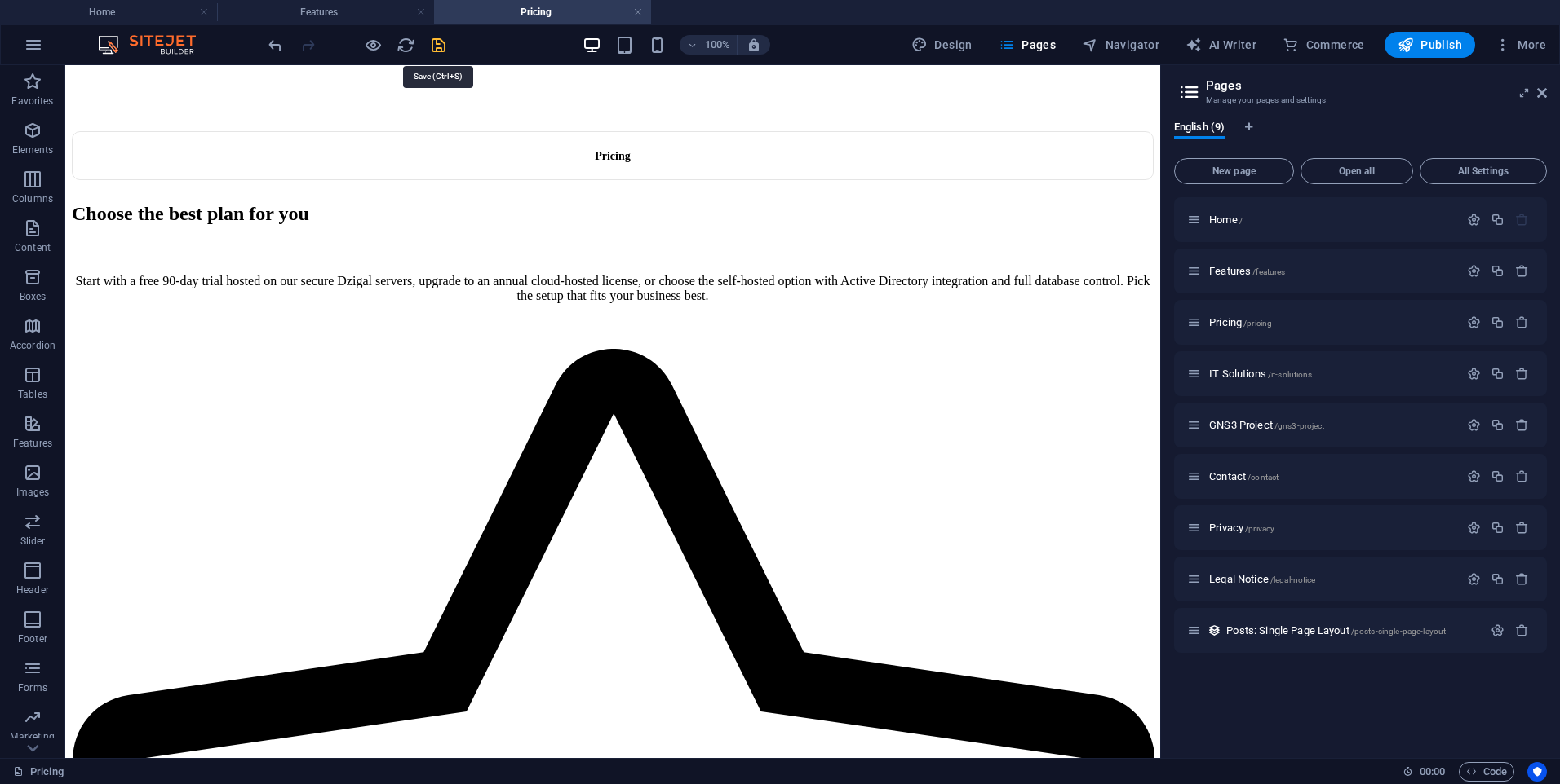
click at [443, 44] on icon "save" at bounding box center [438, 44] width 19 height 19
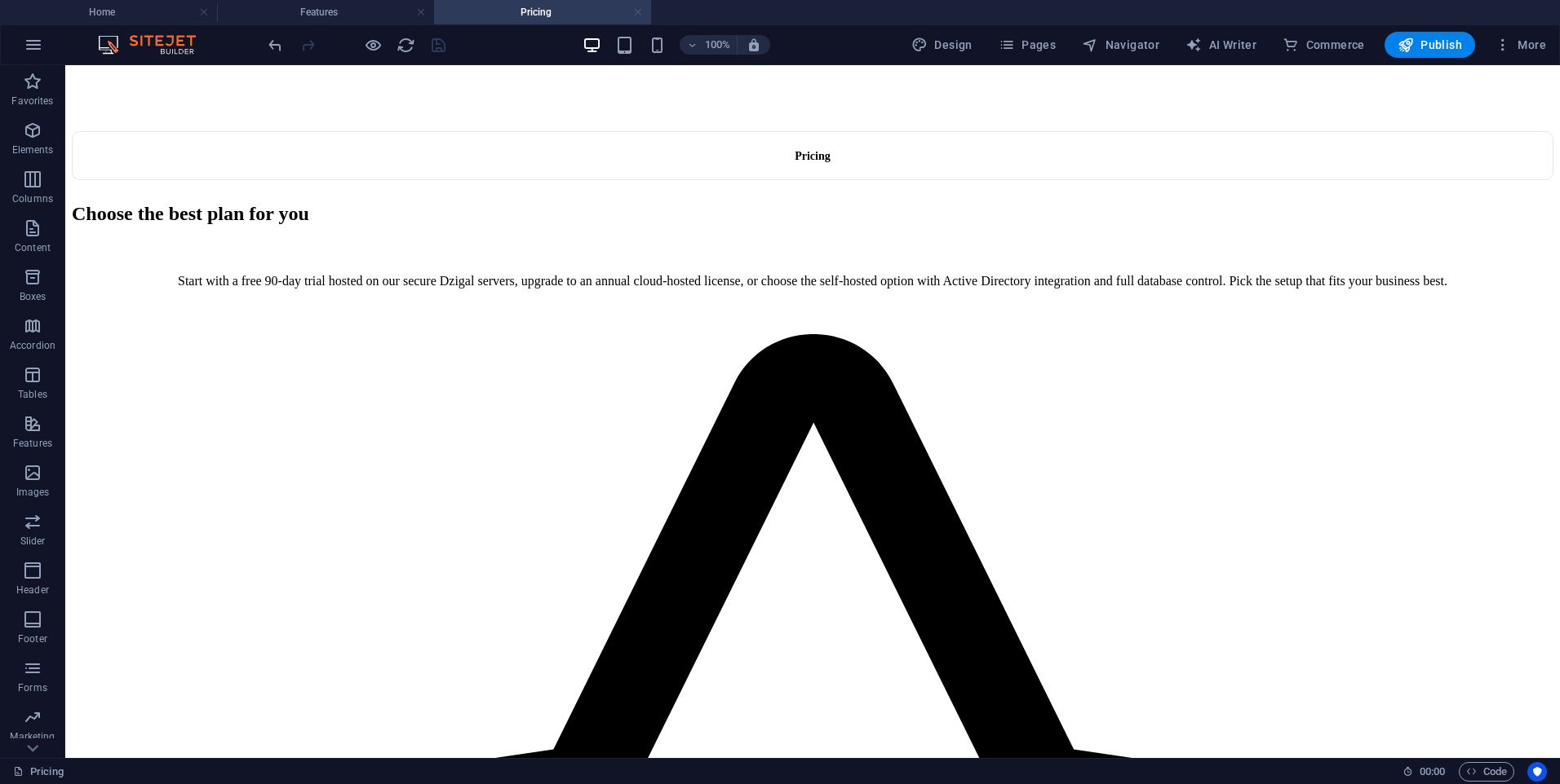
click at [641, 15] on link at bounding box center [638, 13] width 10 height 16
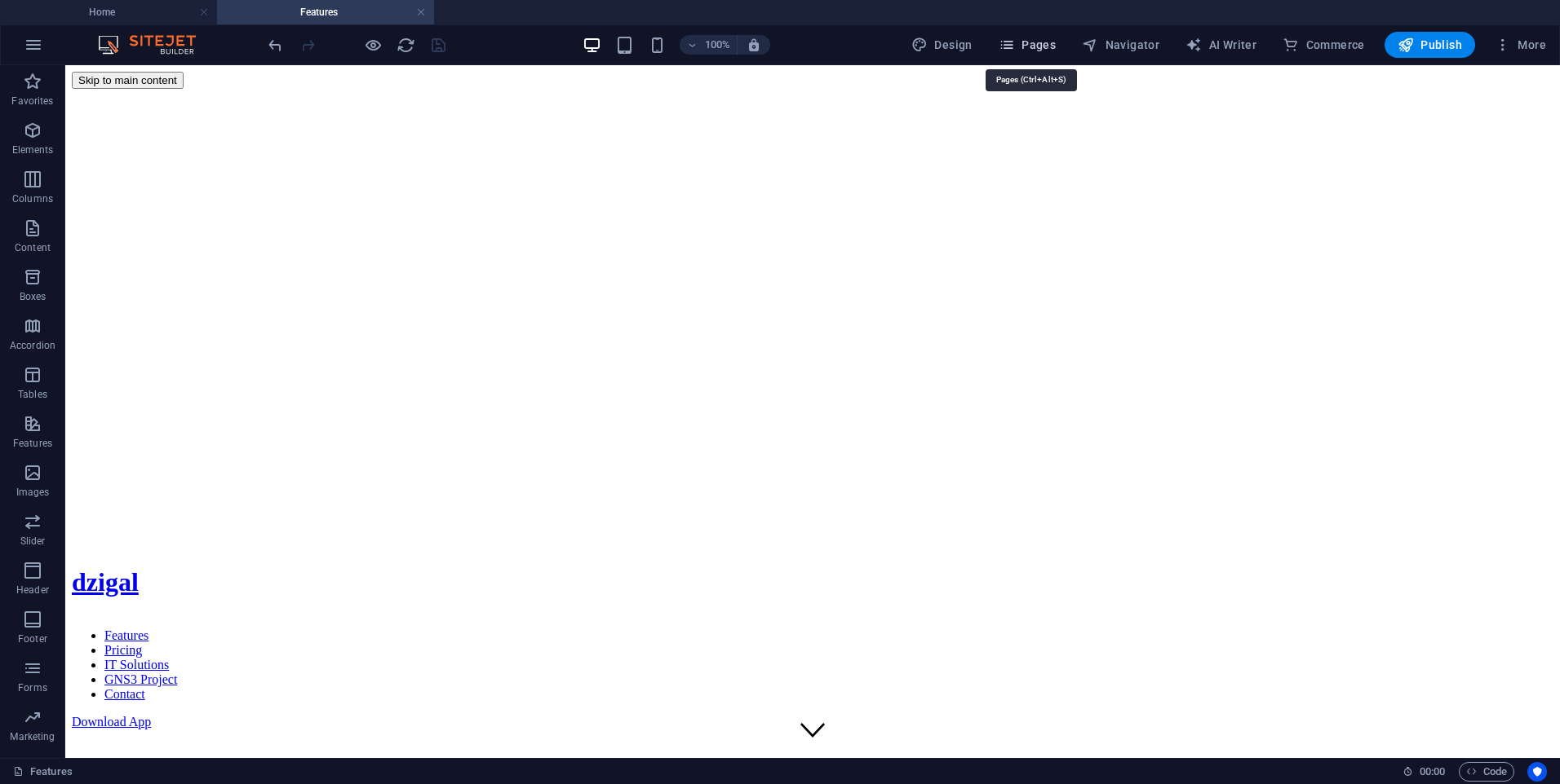
click at [1048, 48] on span "Pages" at bounding box center [1027, 44] width 57 height 17
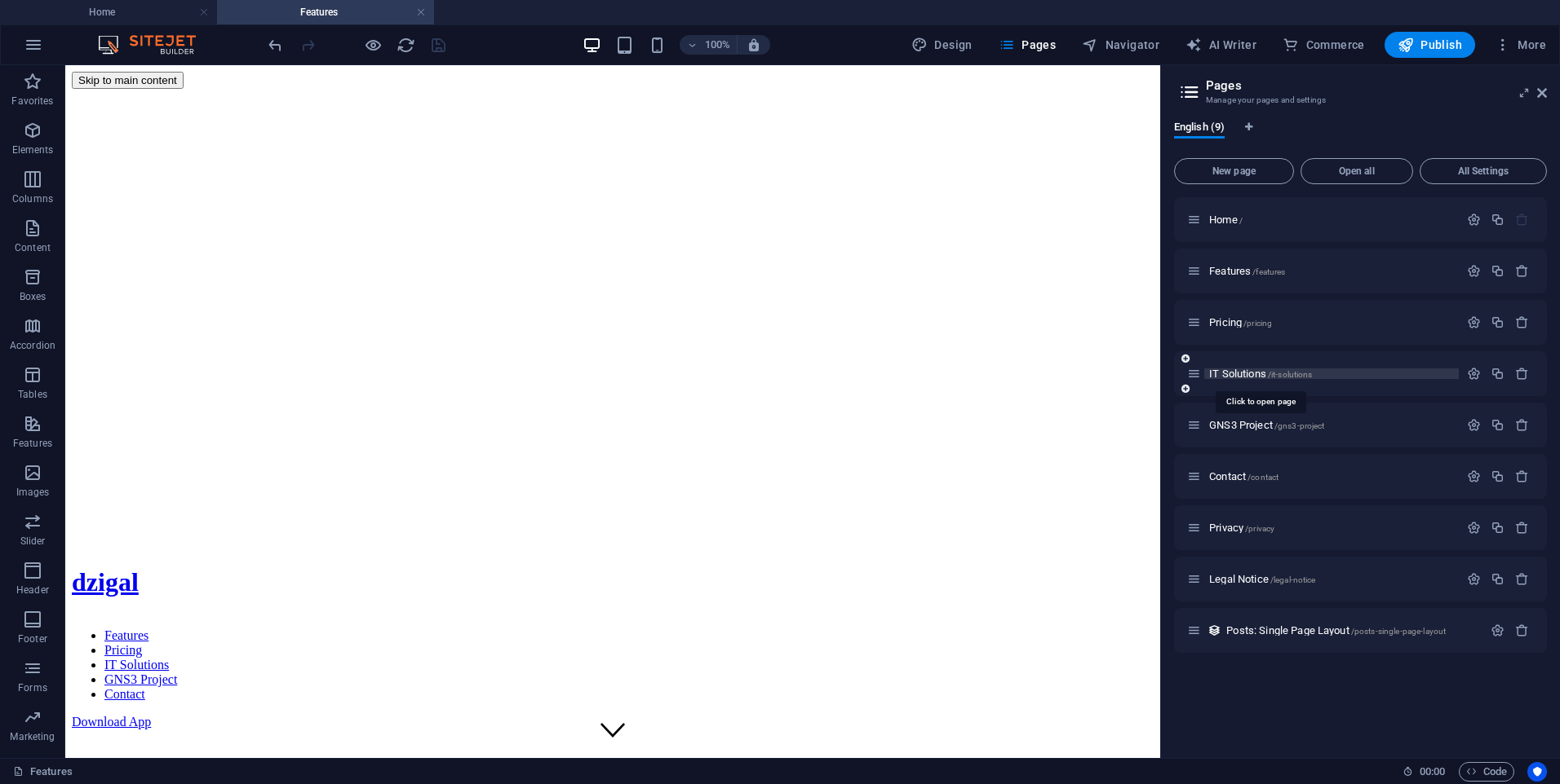
click at [1241, 378] on span "IT Solutions /it-solutions" at bounding box center [1260, 374] width 102 height 12
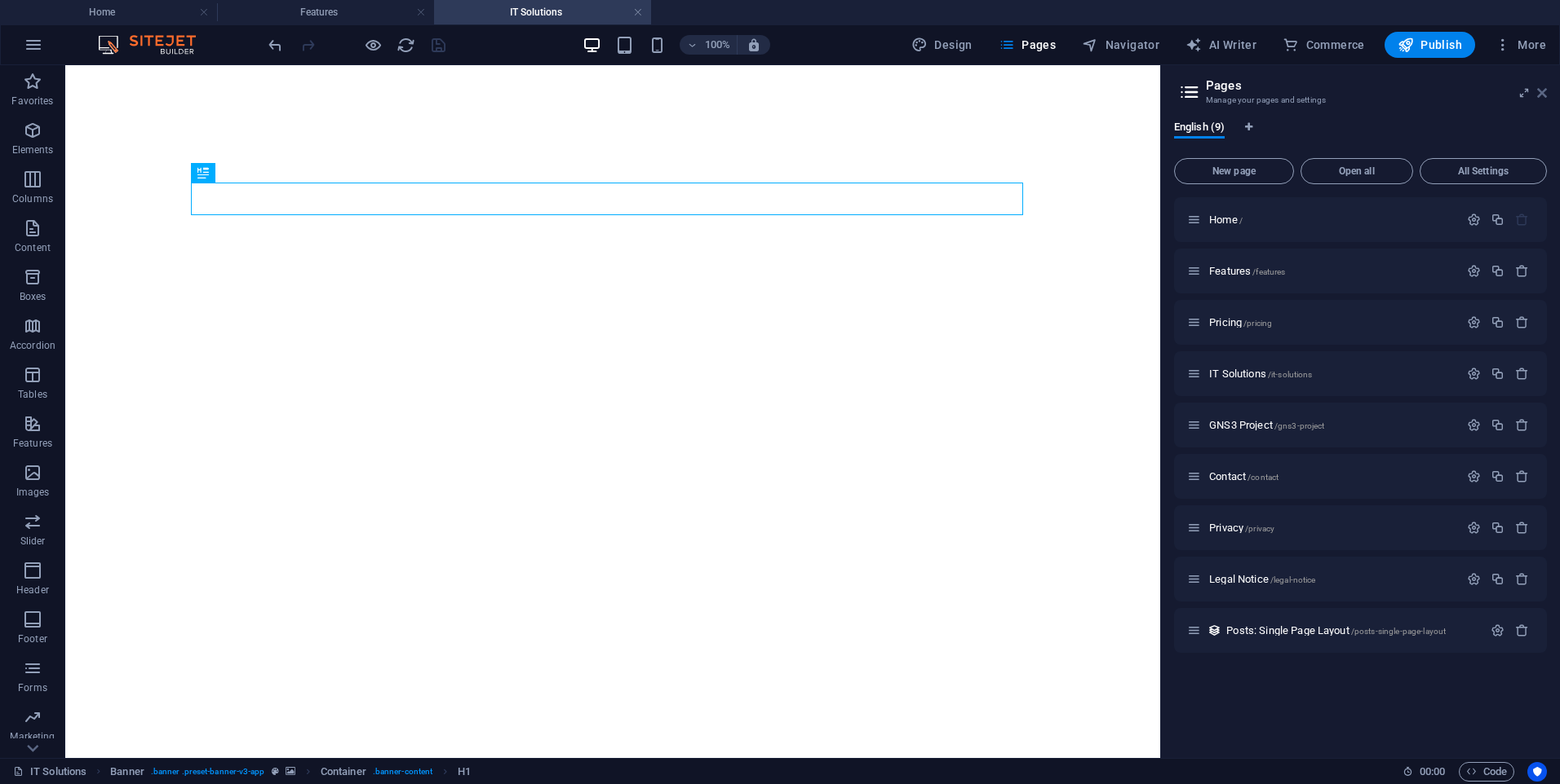
click at [1541, 94] on icon at bounding box center [1542, 92] width 10 height 13
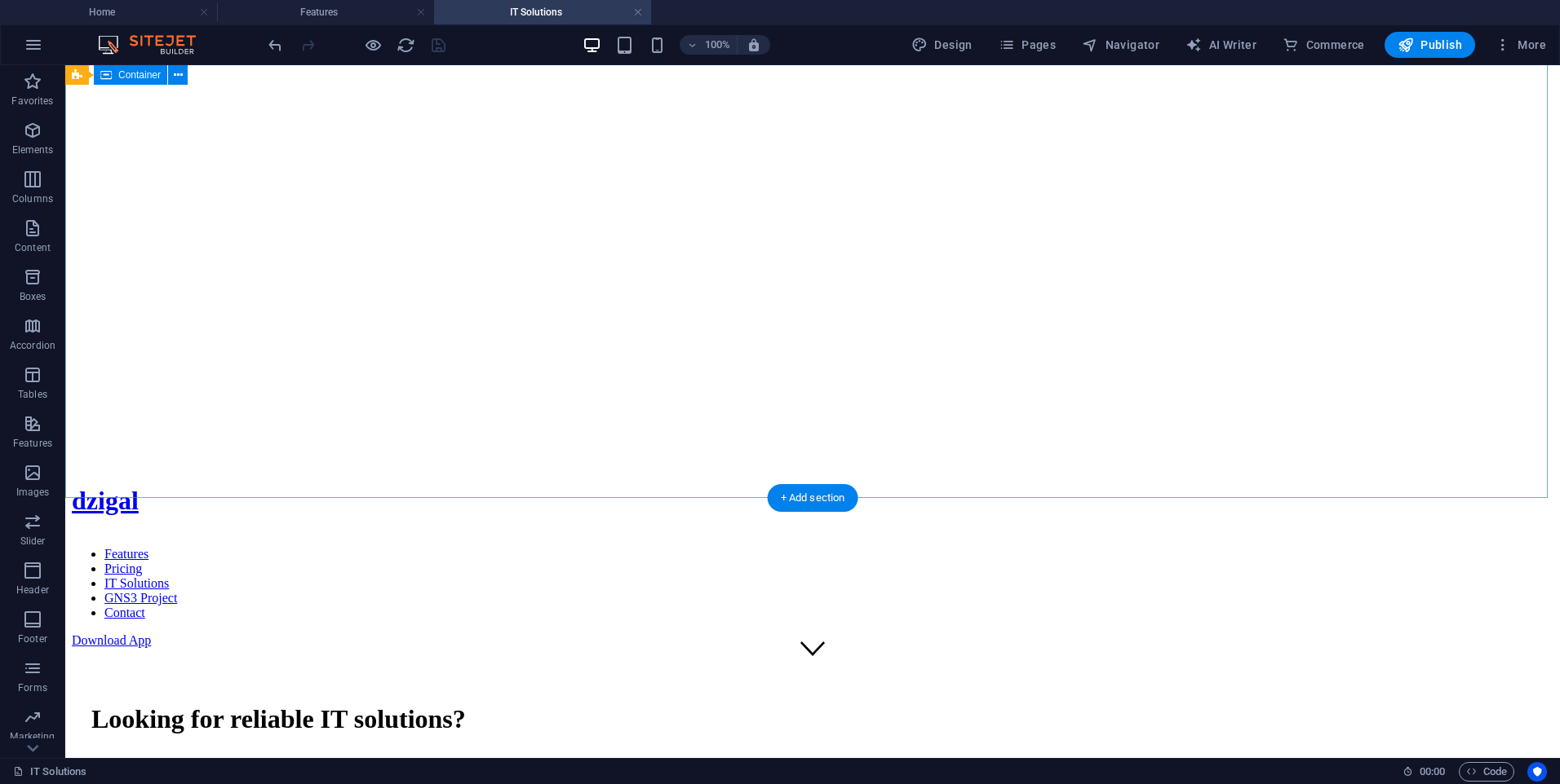
scroll to position [0, 0]
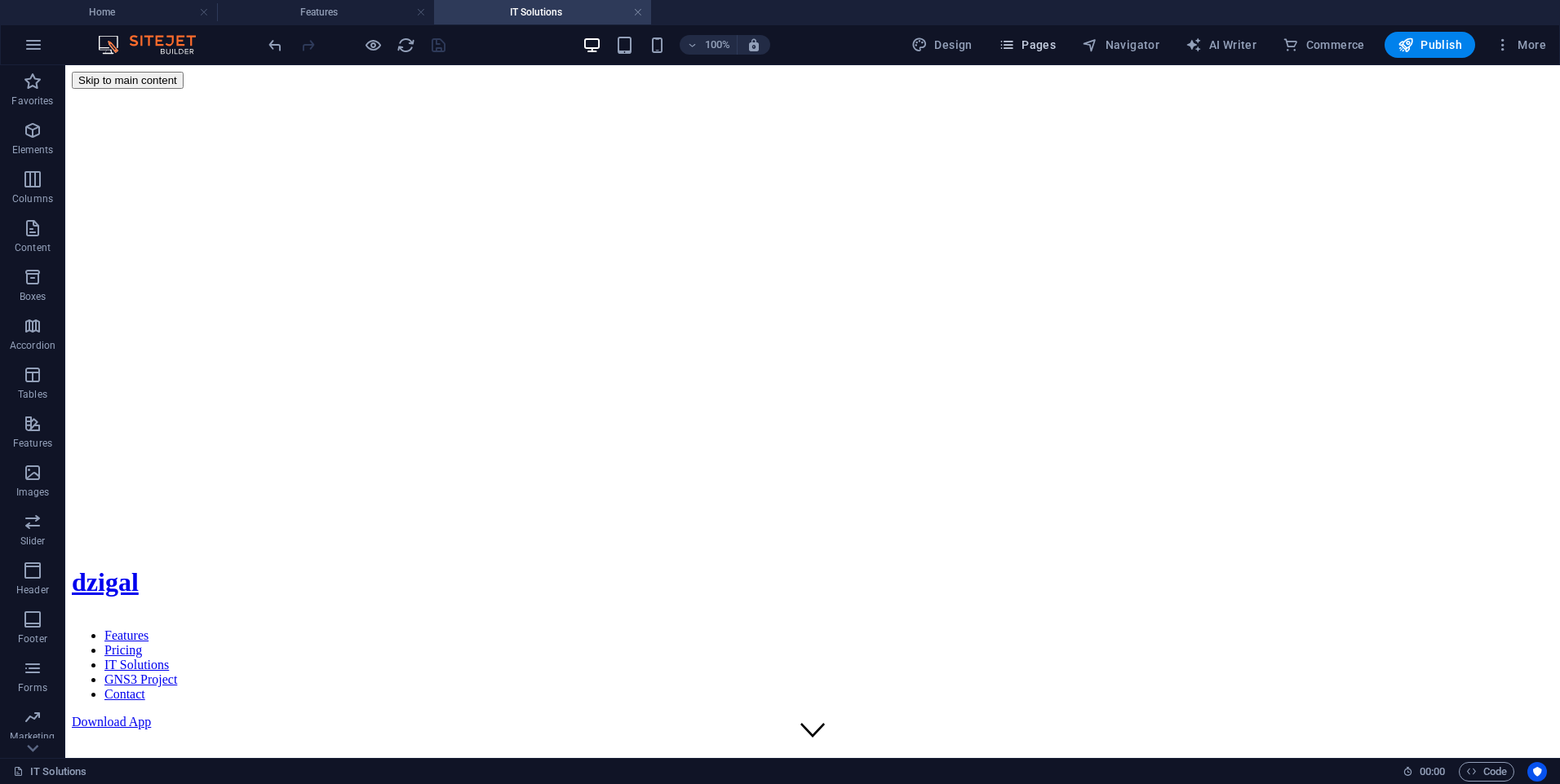
click at [1038, 46] on span "Pages" at bounding box center [1027, 44] width 57 height 17
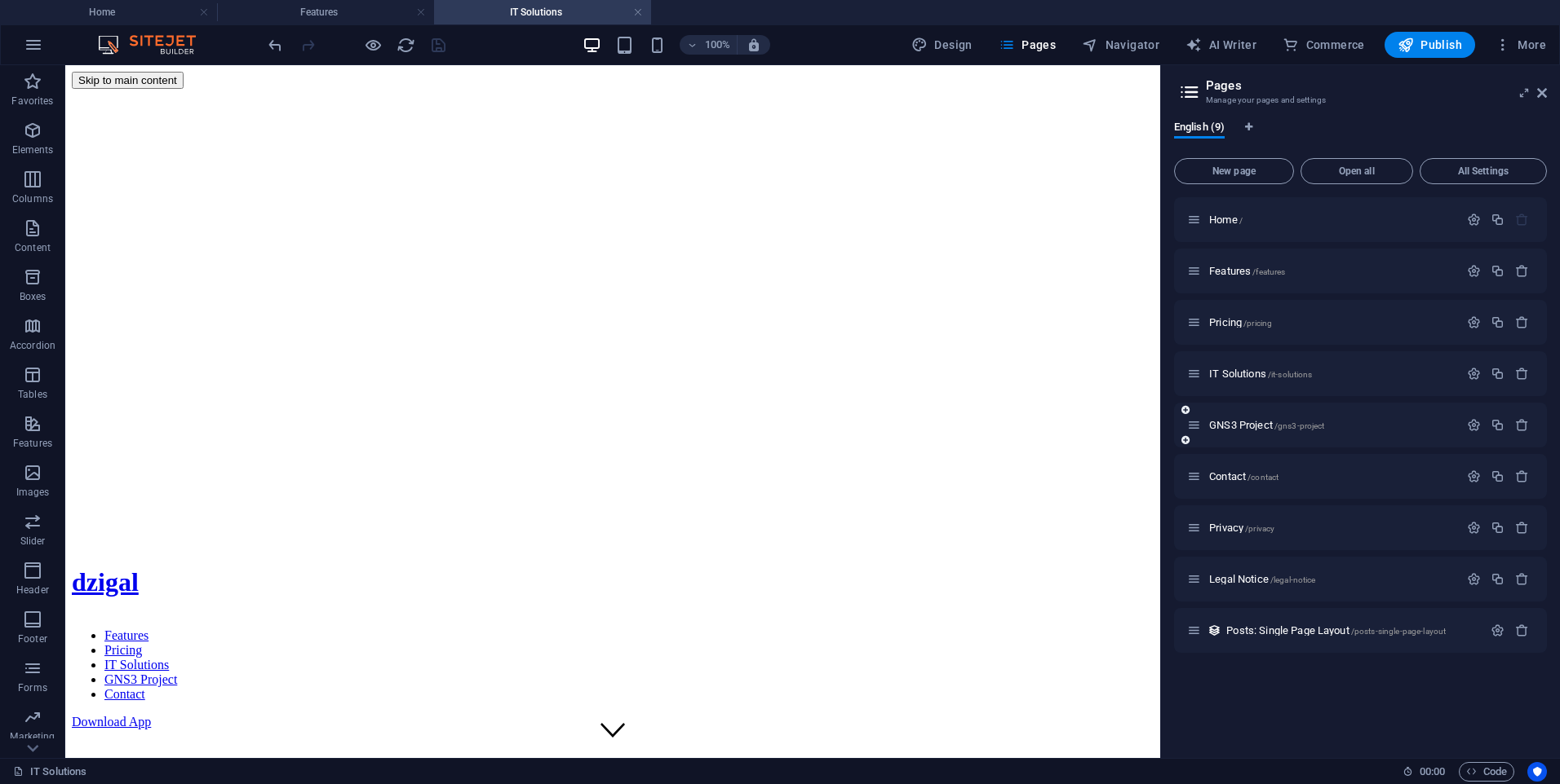
click at [1256, 431] on div "GNS3 Project /gns3-project" at bounding box center [1323, 425] width 272 height 19
click at [1256, 426] on span "GNS3 Project /gns3-project" at bounding box center [1266, 425] width 115 height 12
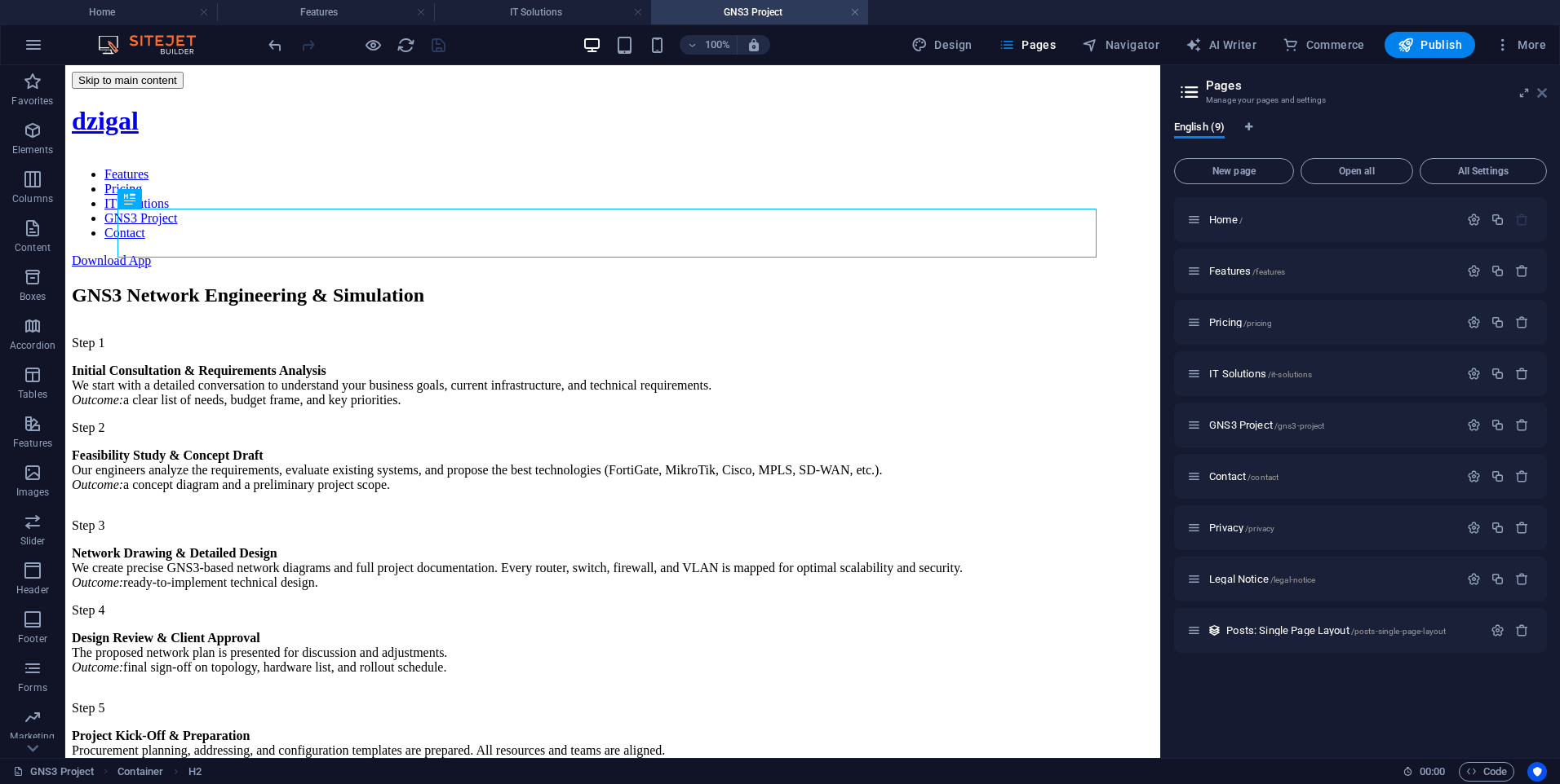
click at [1539, 93] on icon at bounding box center [1542, 92] width 10 height 13
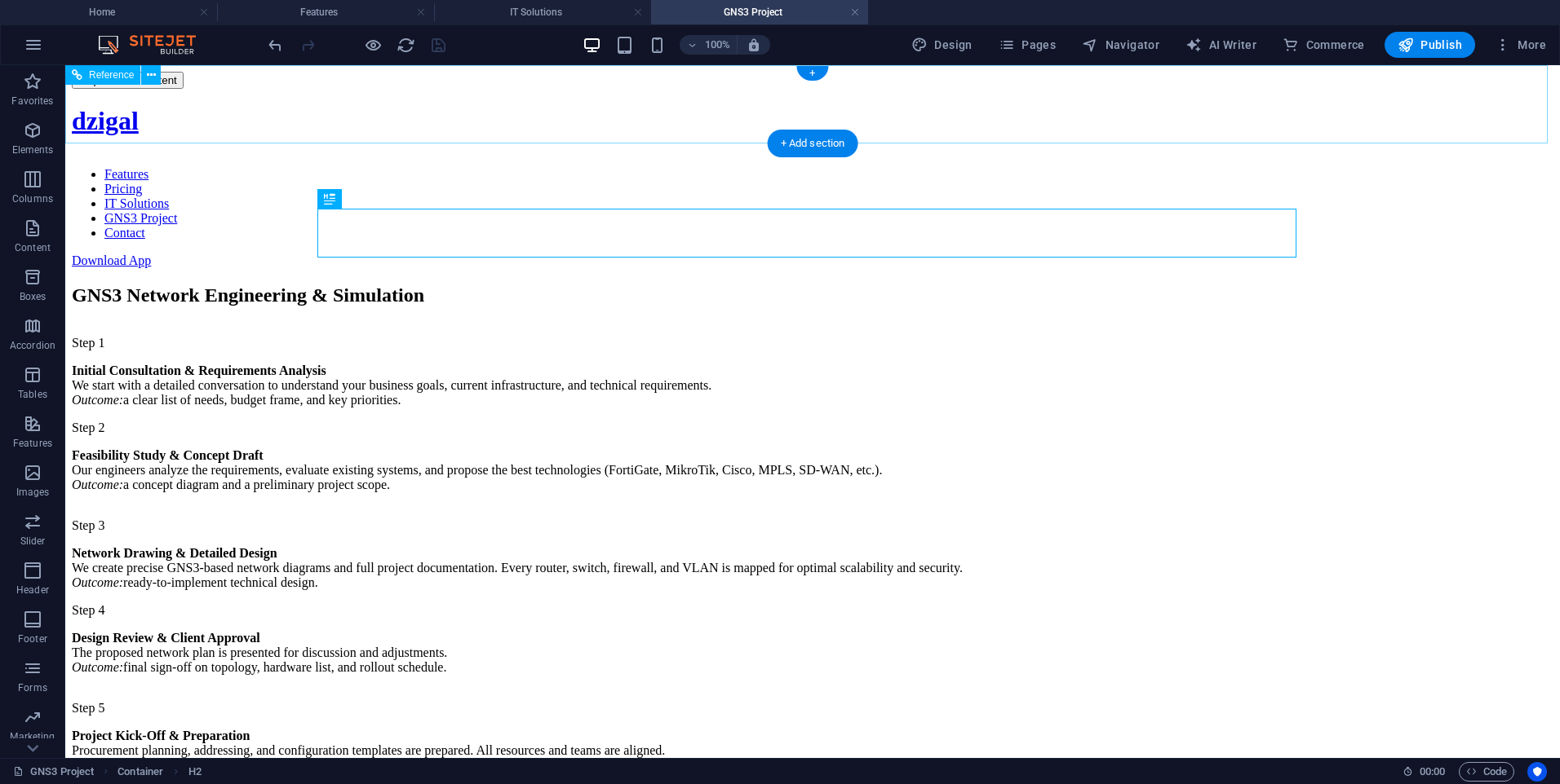
click at [1422, 106] on div "dzigal Features Pricing IT Solutions GNS3 Project Contact Download App" at bounding box center [812, 187] width 1481 height 161
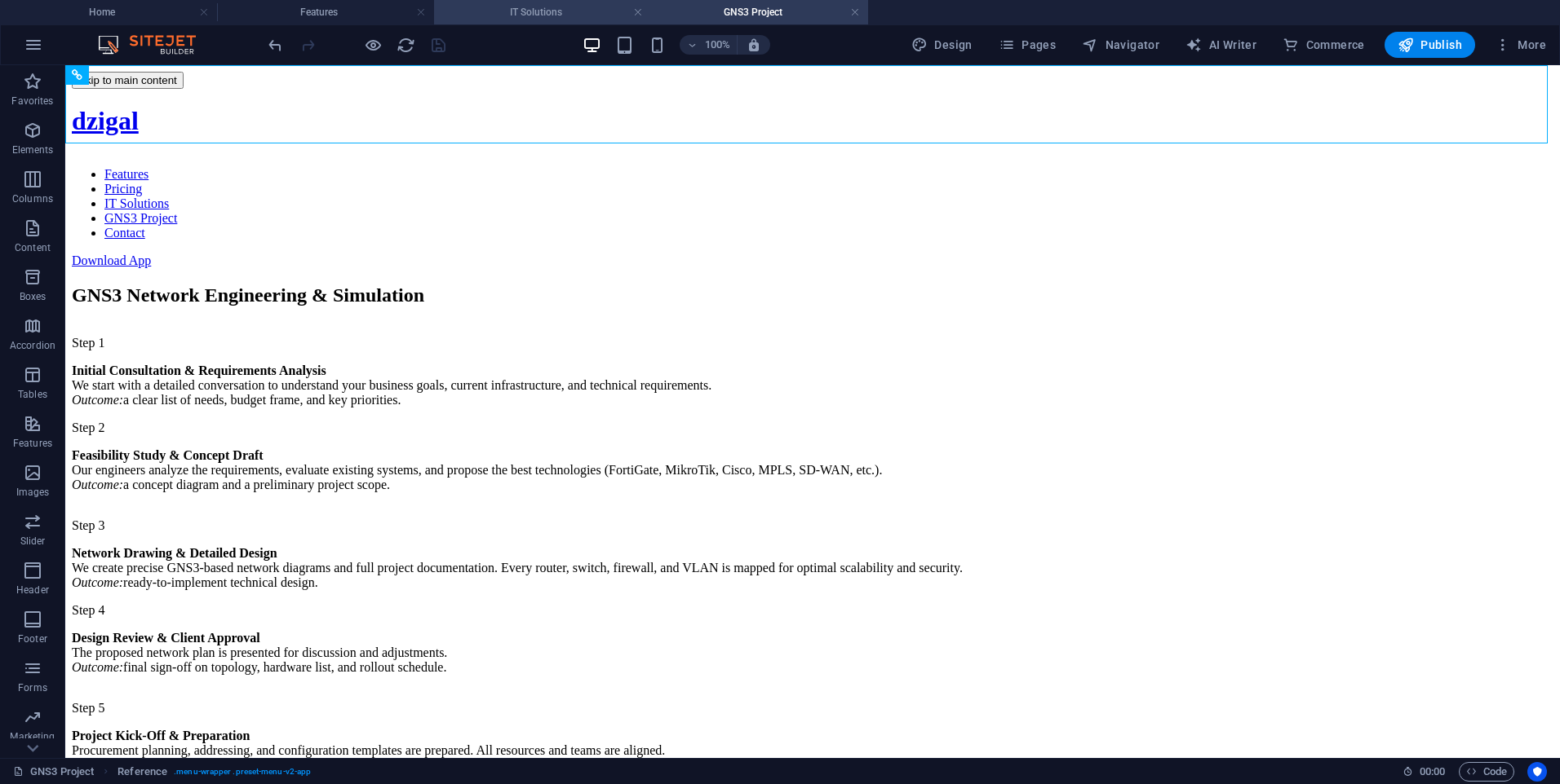
drag, startPoint x: 855, startPoint y: 15, endPoint x: 623, endPoint y: 0, distance: 232.5
